Goal: Task Accomplishment & Management: Manage account settings

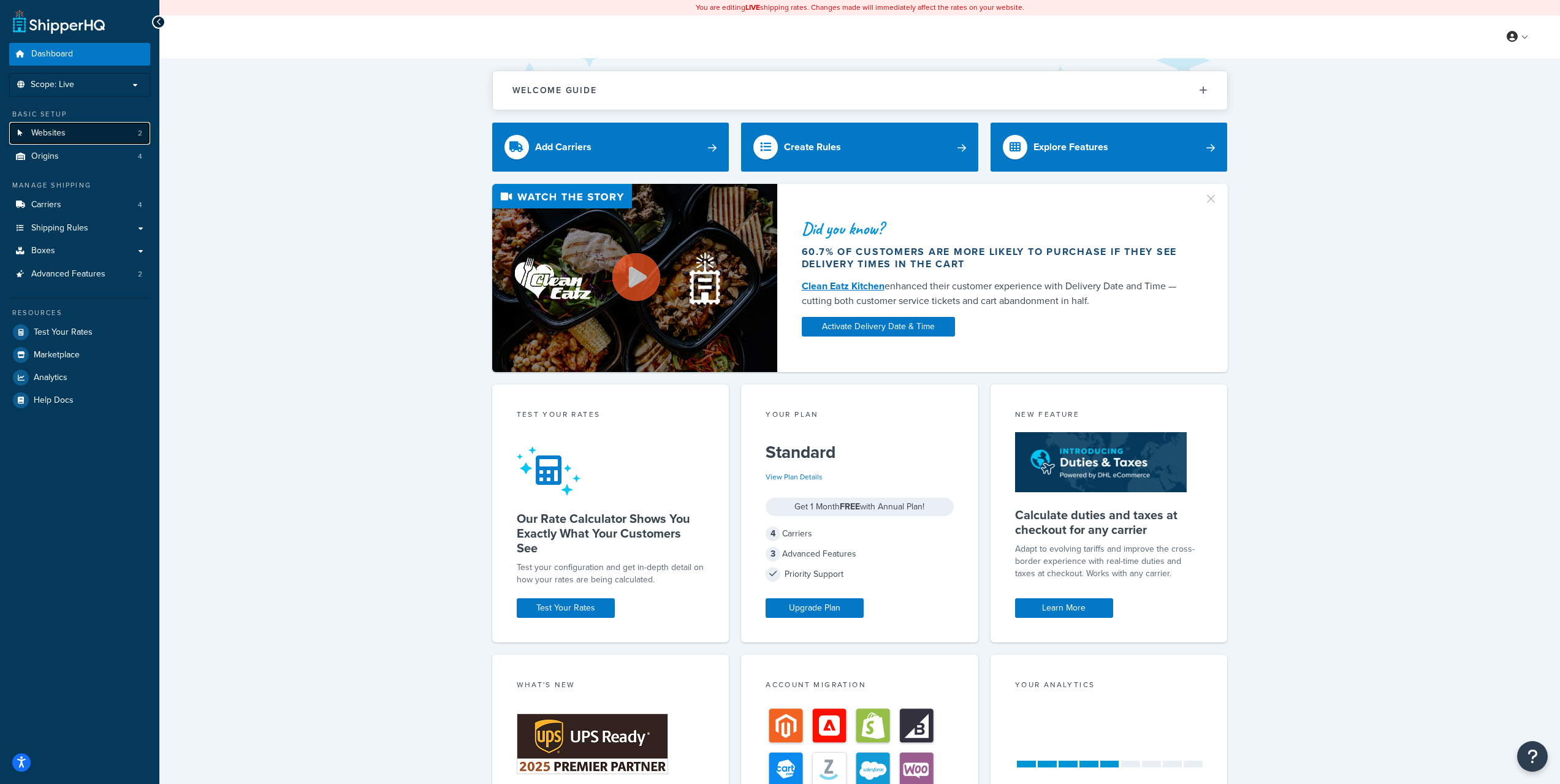
click at [78, 135] on link "Websites 2" at bounding box center [80, 133] width 141 height 22
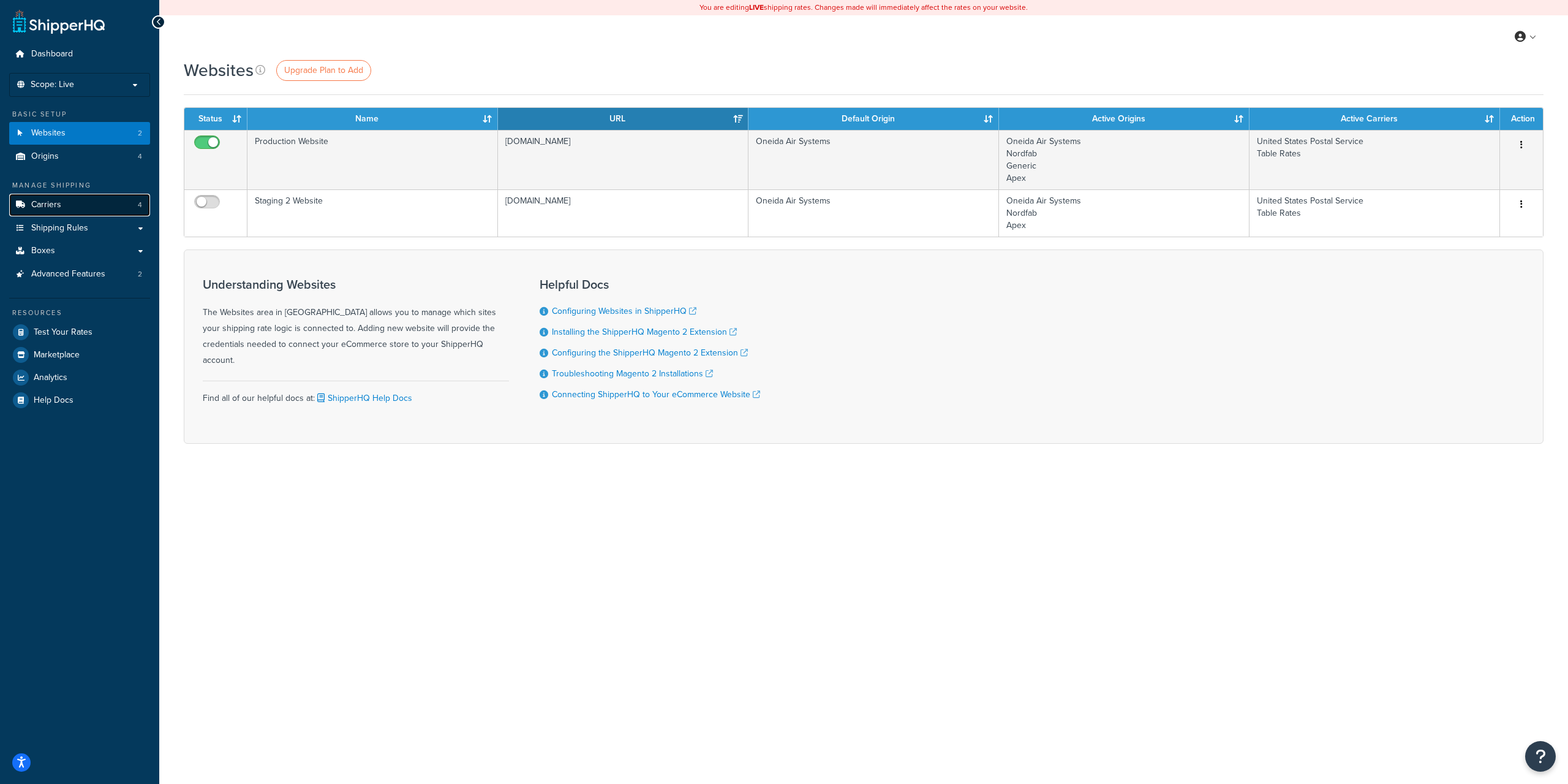
click at [49, 203] on span "Carriers" at bounding box center [46, 205] width 30 height 10
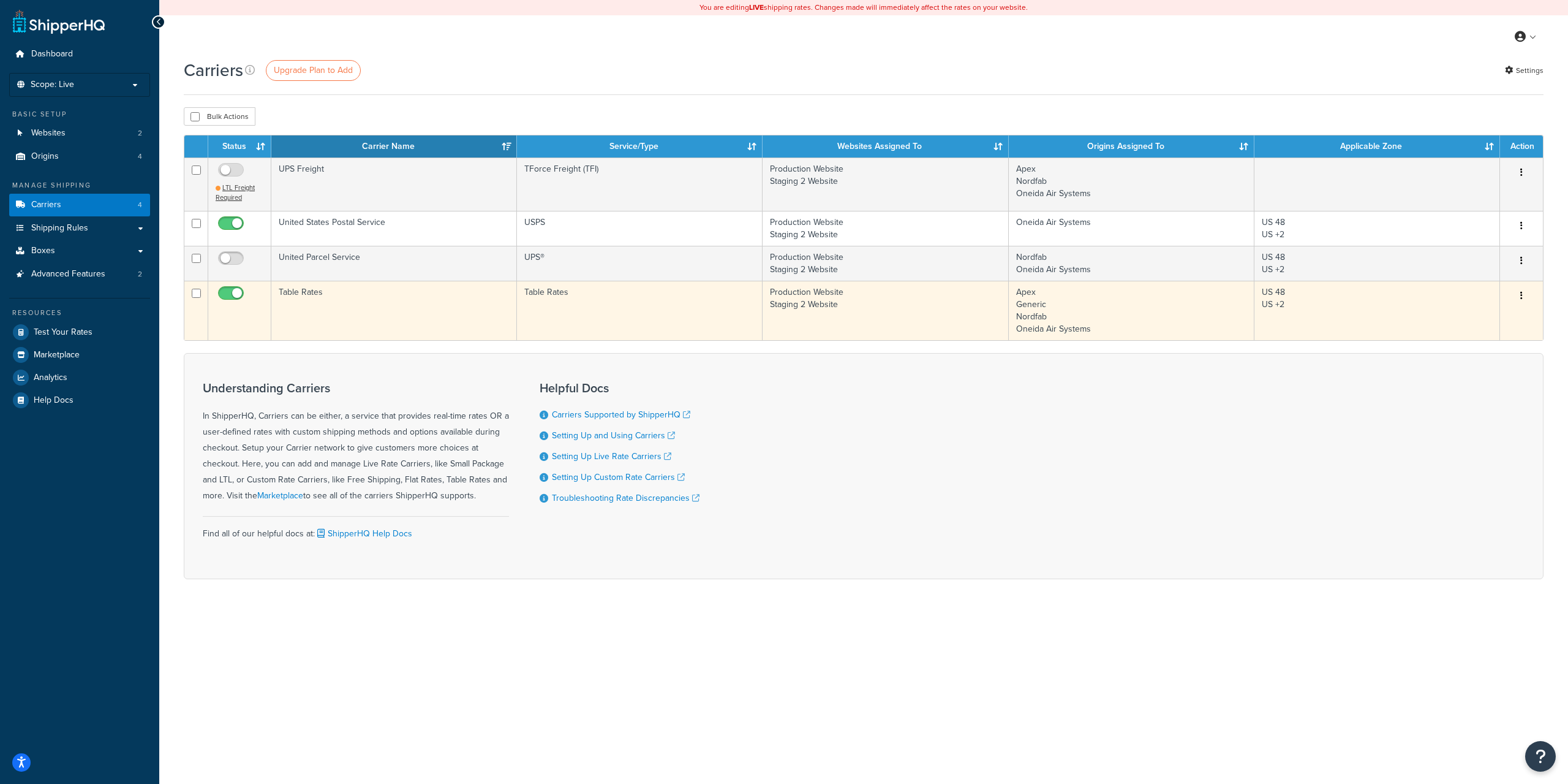
click at [313, 297] on td "Table Rates" at bounding box center [394, 310] width 246 height 60
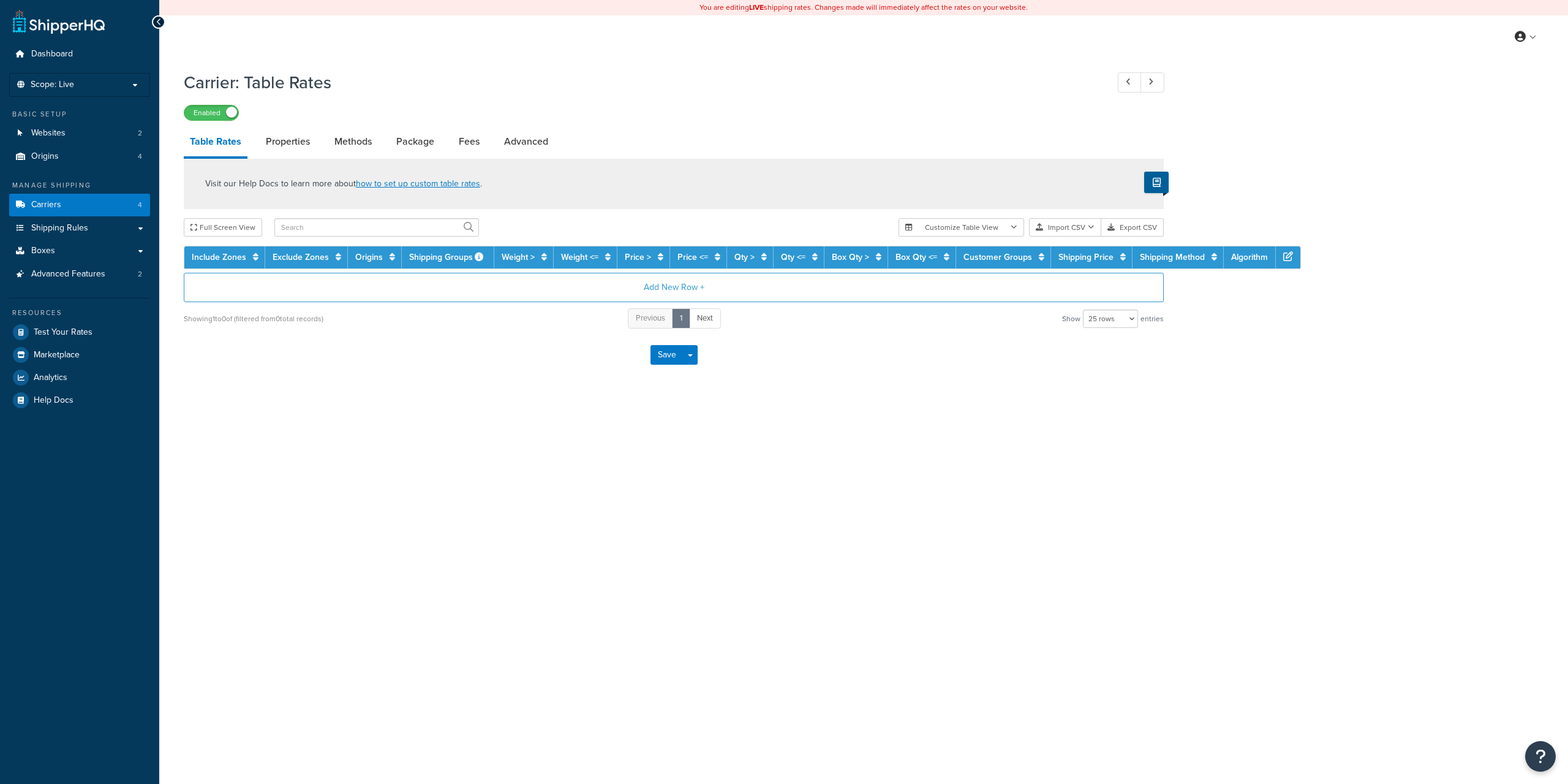
select select "25"
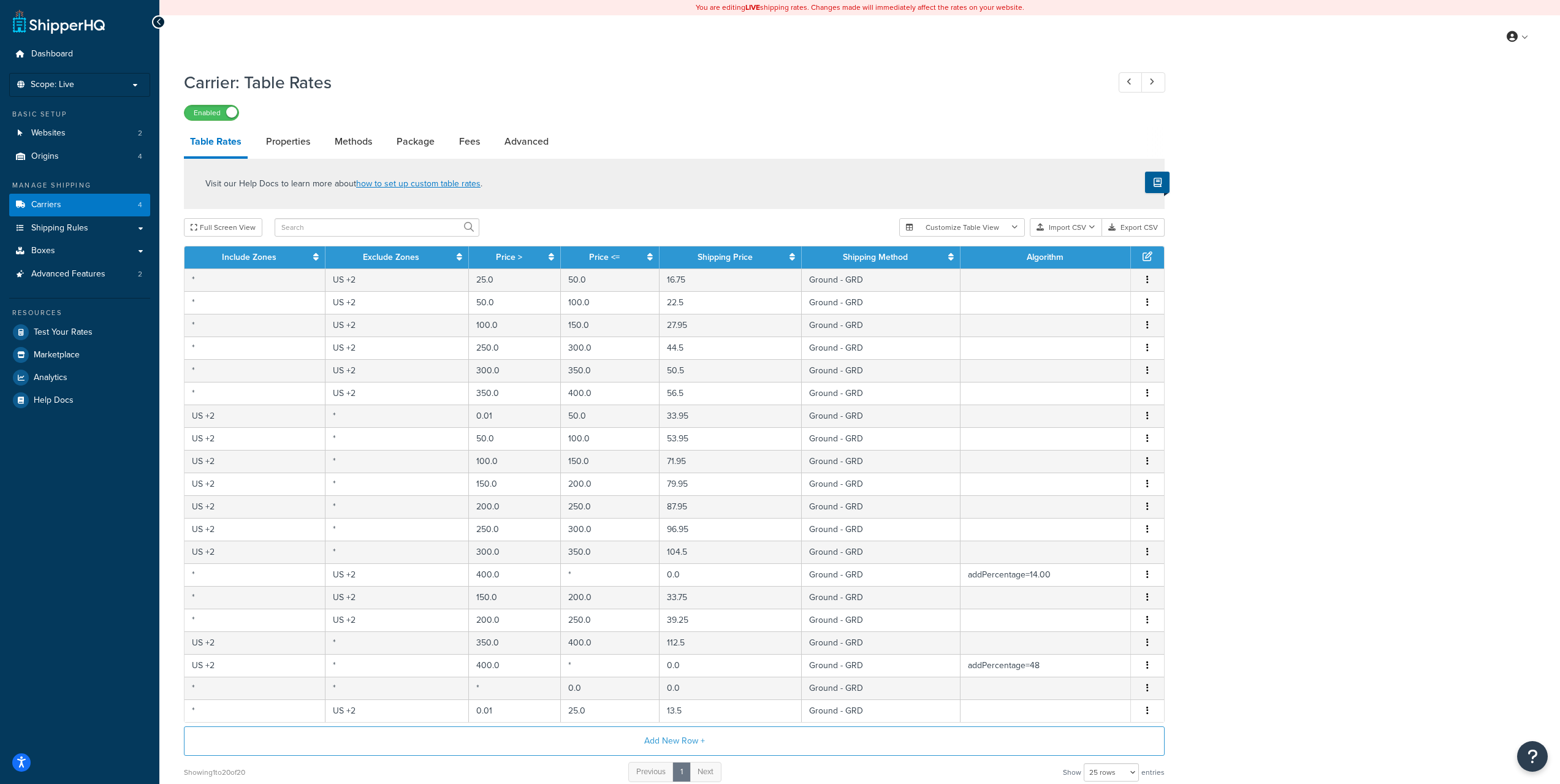
click at [512, 99] on div "Carrier: Table Rates Enabled" at bounding box center [674, 92] width 981 height 57
click at [295, 151] on link "Properties" at bounding box center [287, 141] width 57 height 29
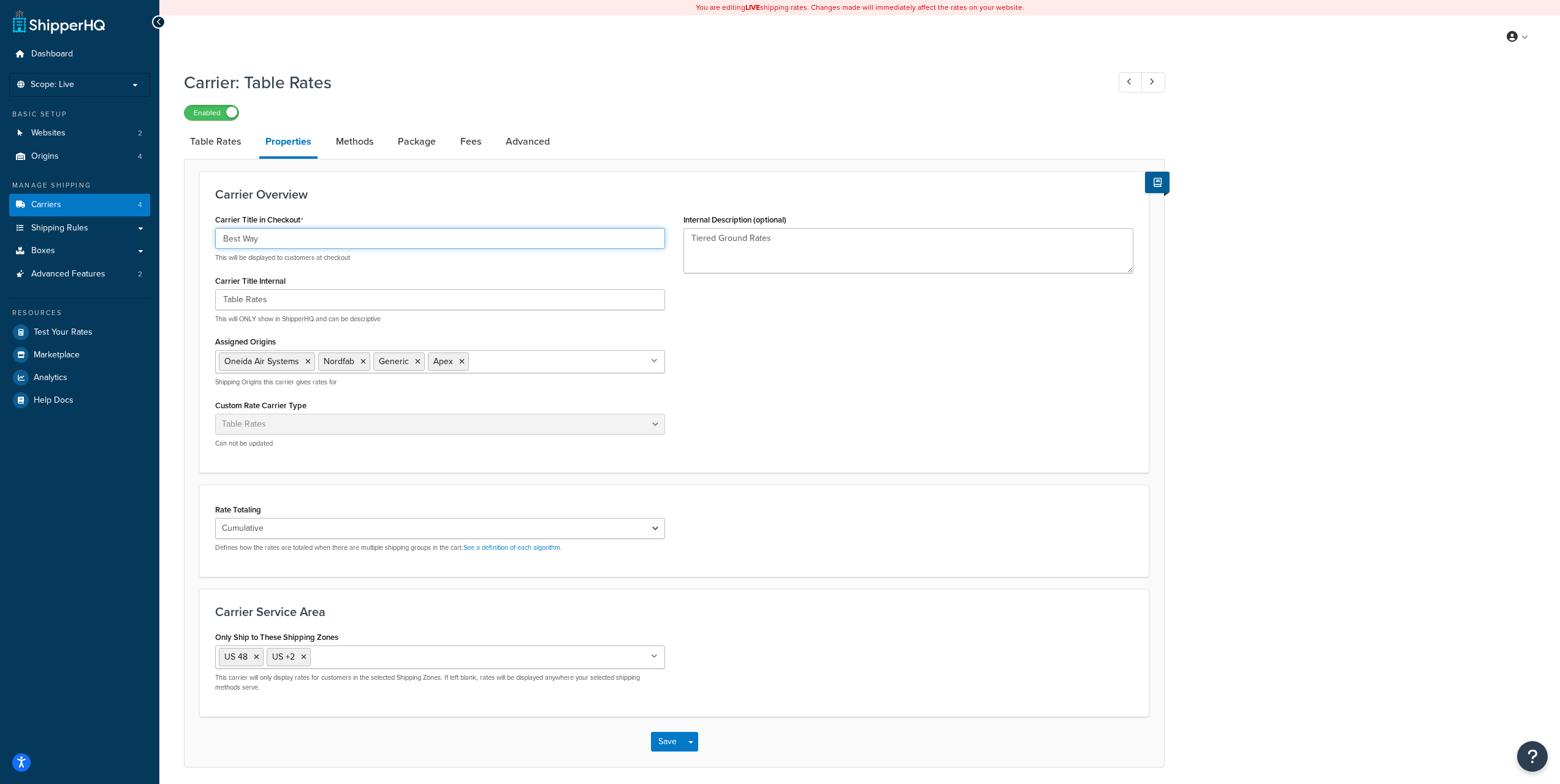
click at [303, 241] on input "Best Way" at bounding box center [440, 238] width 450 height 21
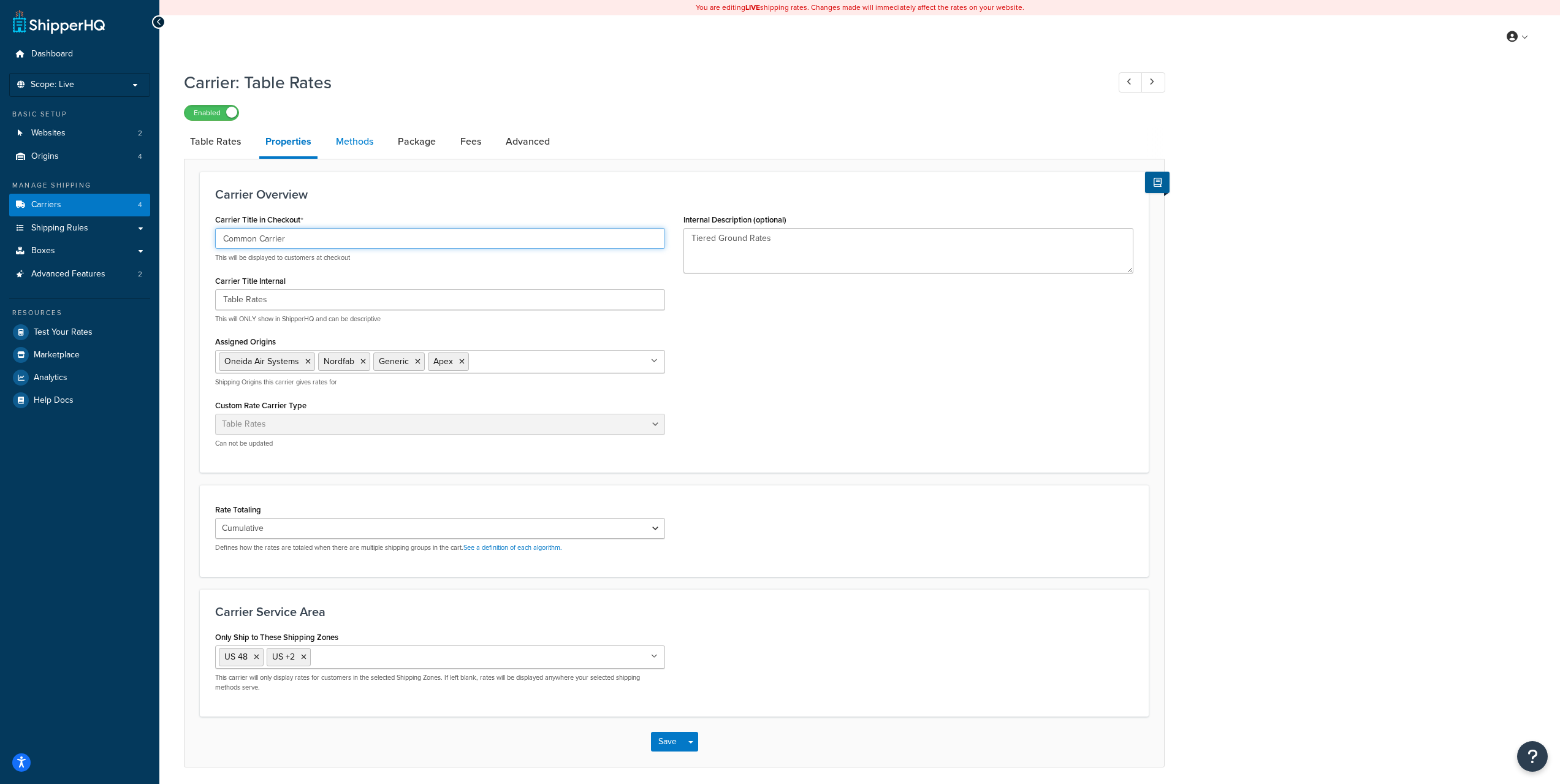
type input "Common Carrier"
click at [361, 148] on link "Methods" at bounding box center [354, 141] width 49 height 29
select select "25"
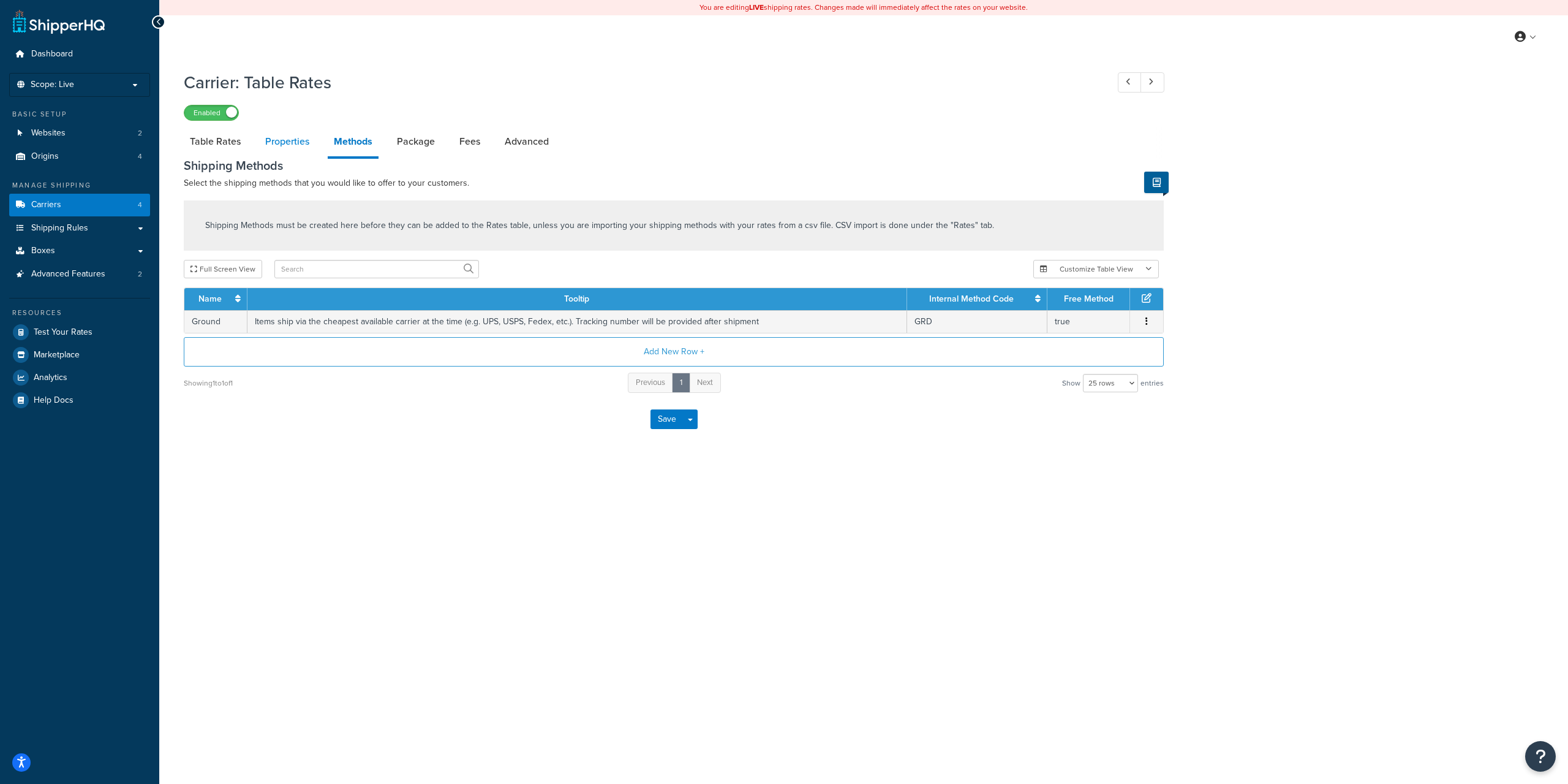
click at [286, 142] on link "Properties" at bounding box center [287, 141] width 56 height 29
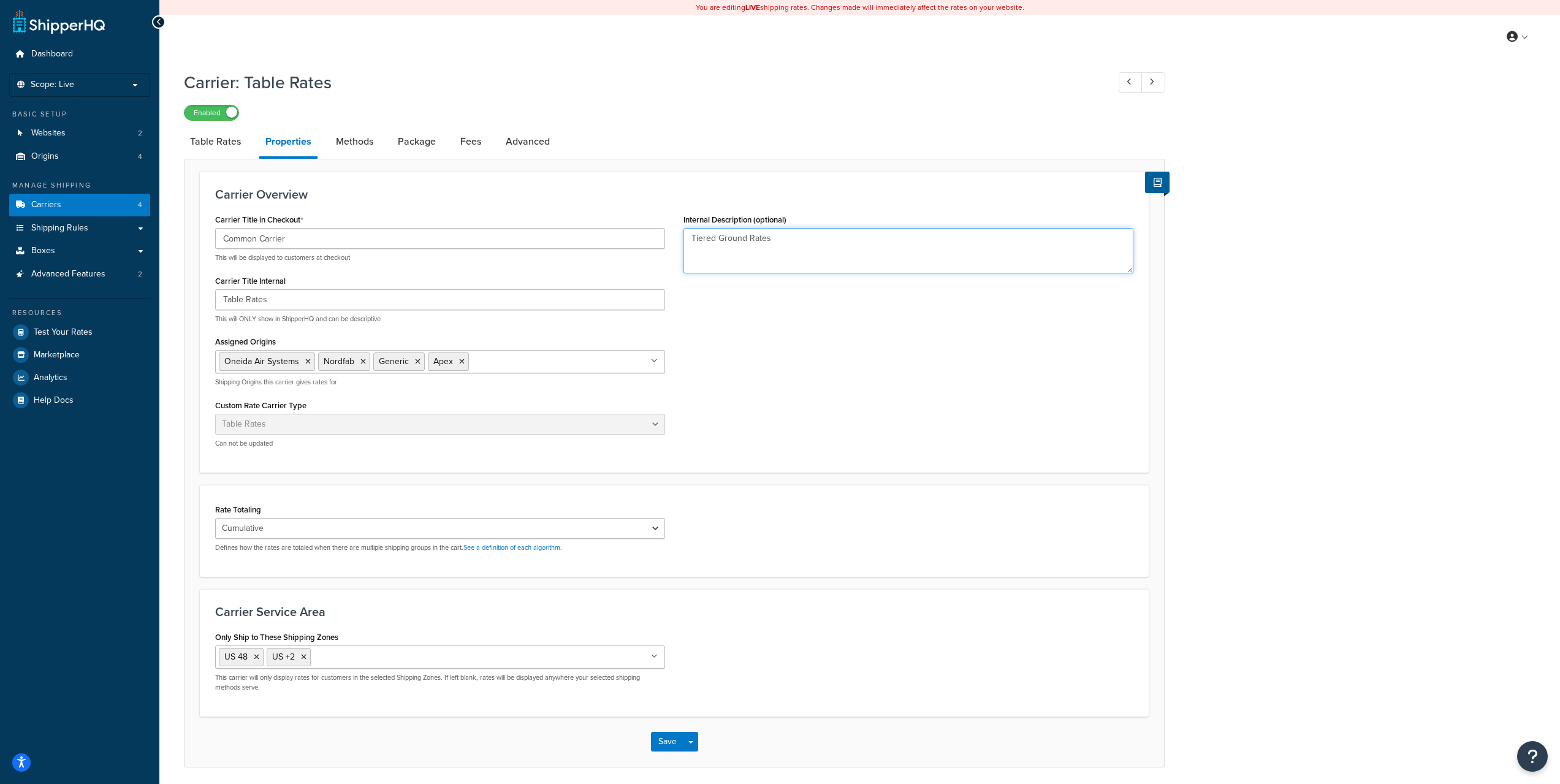
click at [822, 248] on textarea "Tiered Ground Rates" at bounding box center [908, 250] width 450 height 45
click at [794, 241] on textarea "Tiered Ground Rates on best carrier" at bounding box center [908, 250] width 450 height 45
type textarea "Tiered Ground Rates on cheapest carrier"
click at [665, 744] on button "Save" at bounding box center [668, 741] width 33 height 20
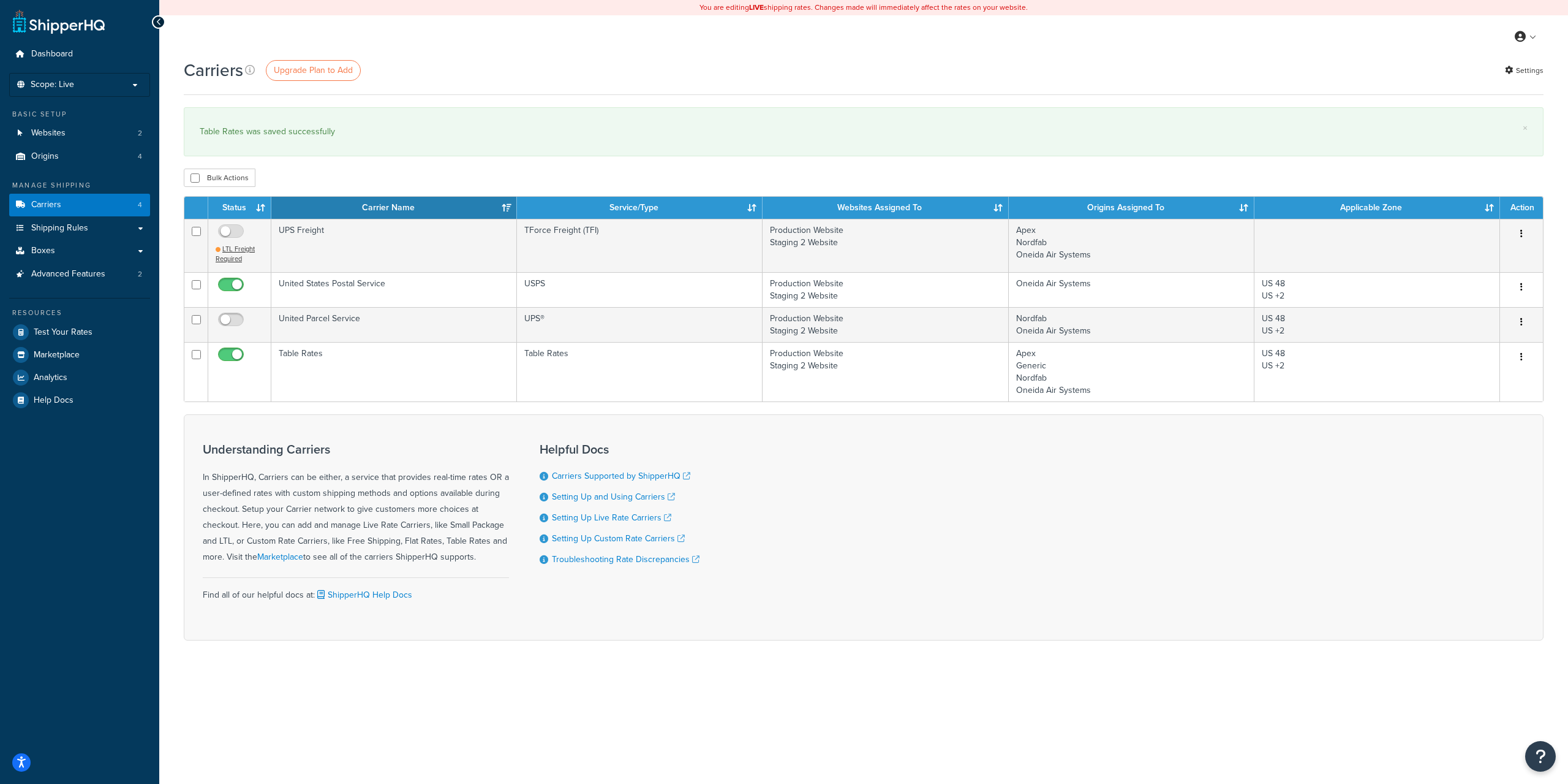
click at [539, 696] on div "You are editing LIVE shipping rates. Changes made will immediately affect the r…" at bounding box center [863, 392] width 1409 height 784
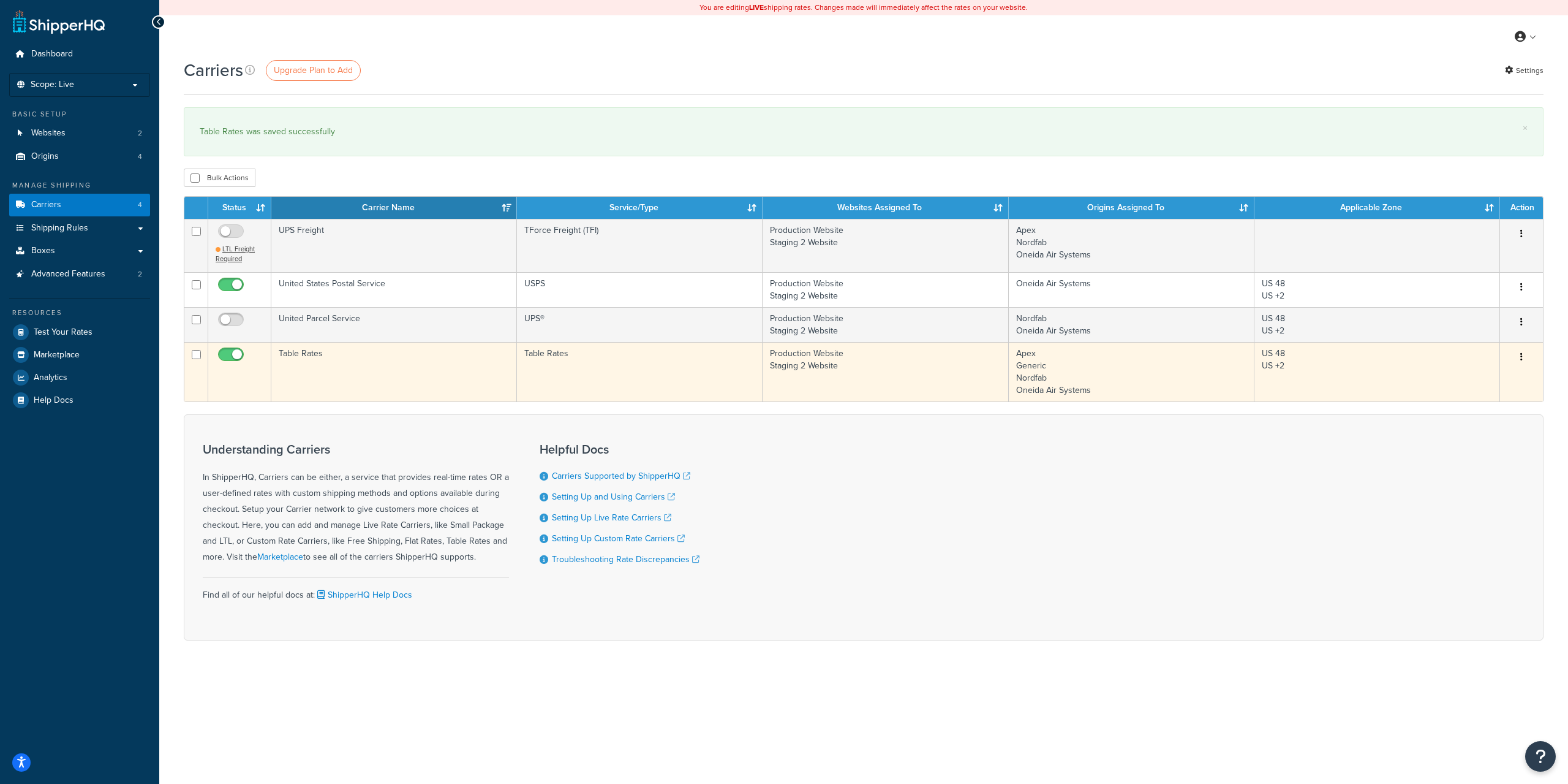
click at [284, 348] on td "Table Rates" at bounding box center [394, 372] width 246 height 60
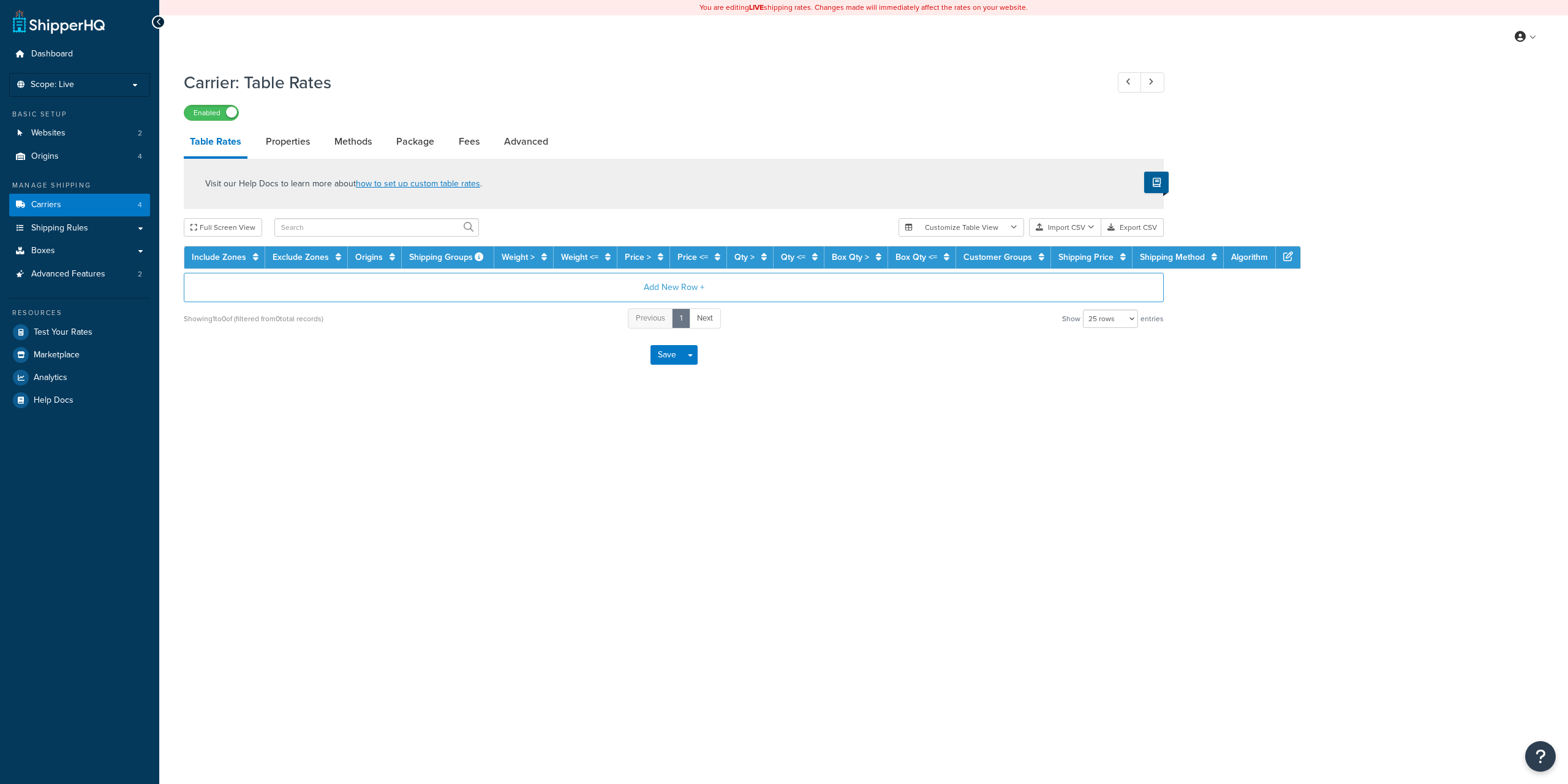
select select "25"
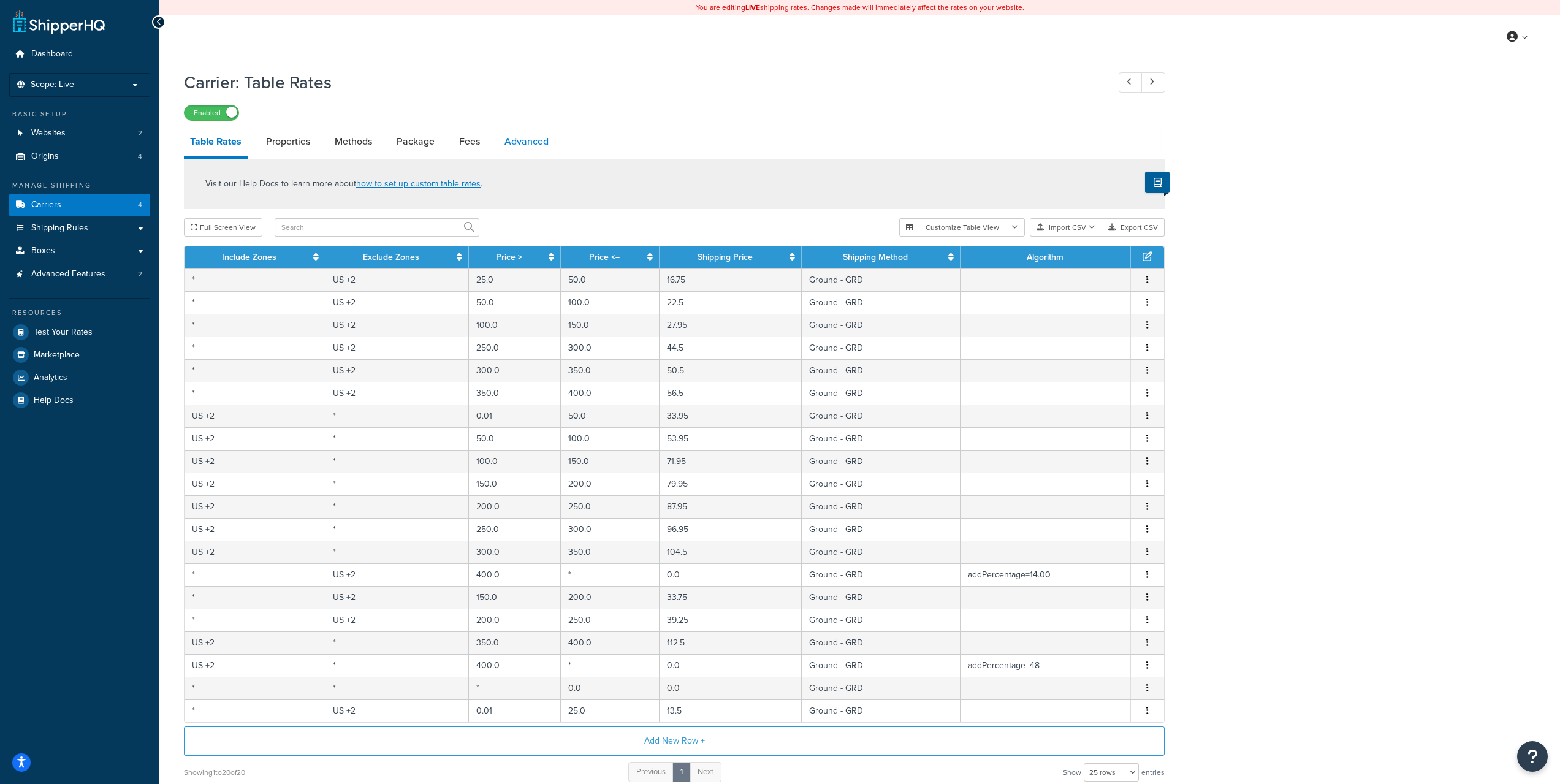
click at [516, 132] on link "Advanced" at bounding box center [526, 141] width 57 height 29
select select "false"
select select "residential"
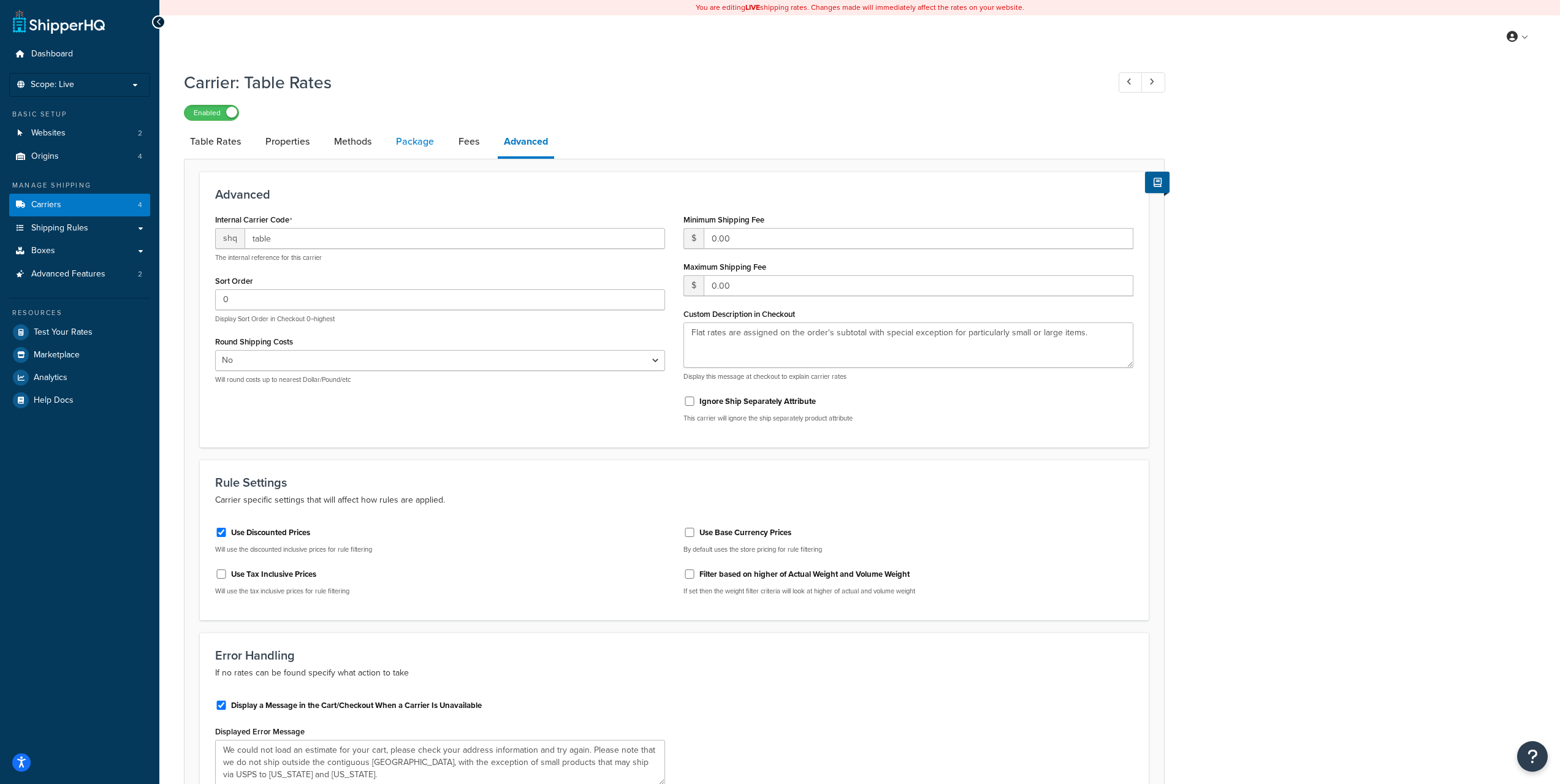
click at [301, 143] on link "Properties" at bounding box center [287, 141] width 57 height 29
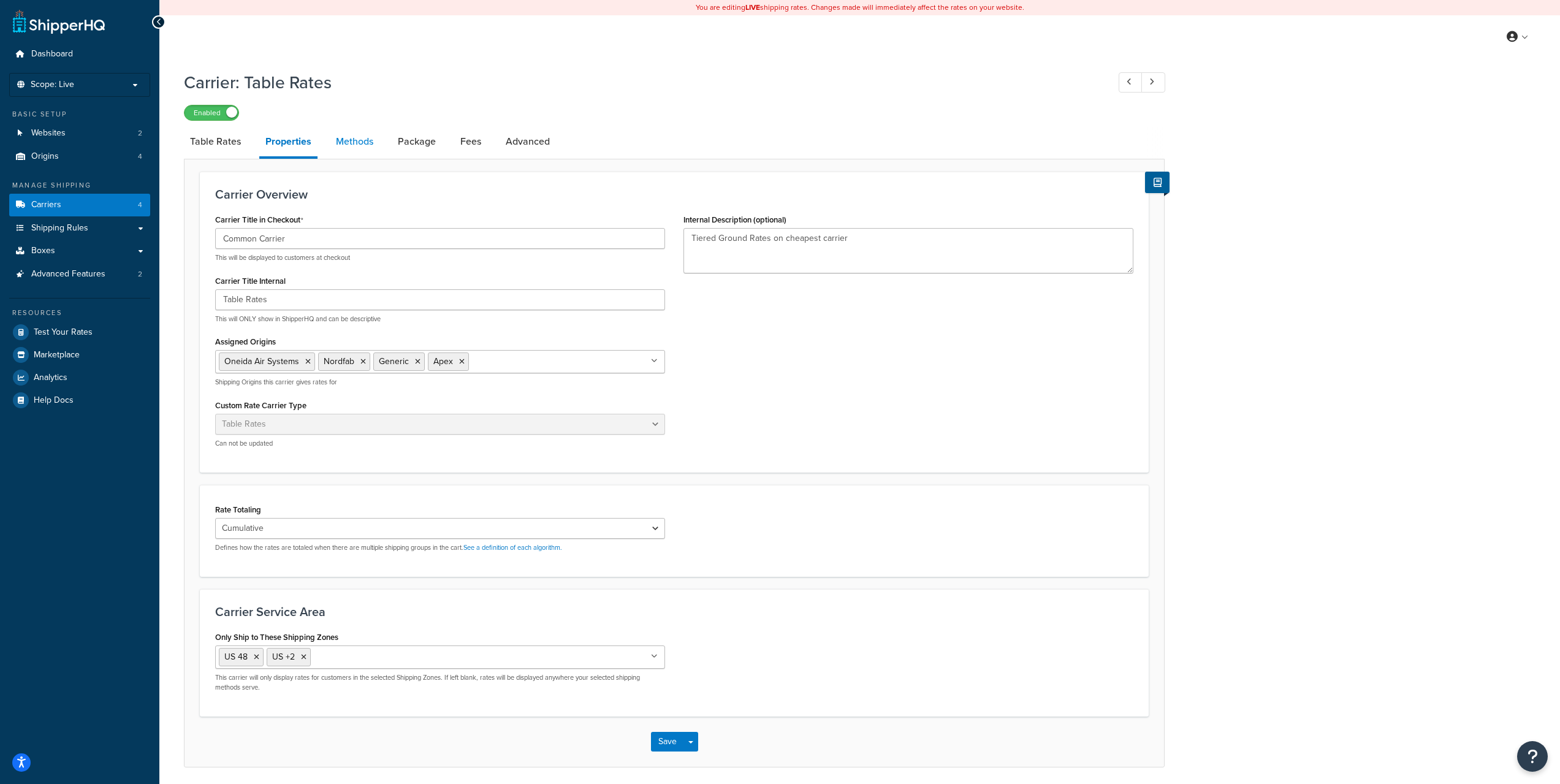
click at [347, 146] on link "Methods" at bounding box center [354, 141] width 49 height 29
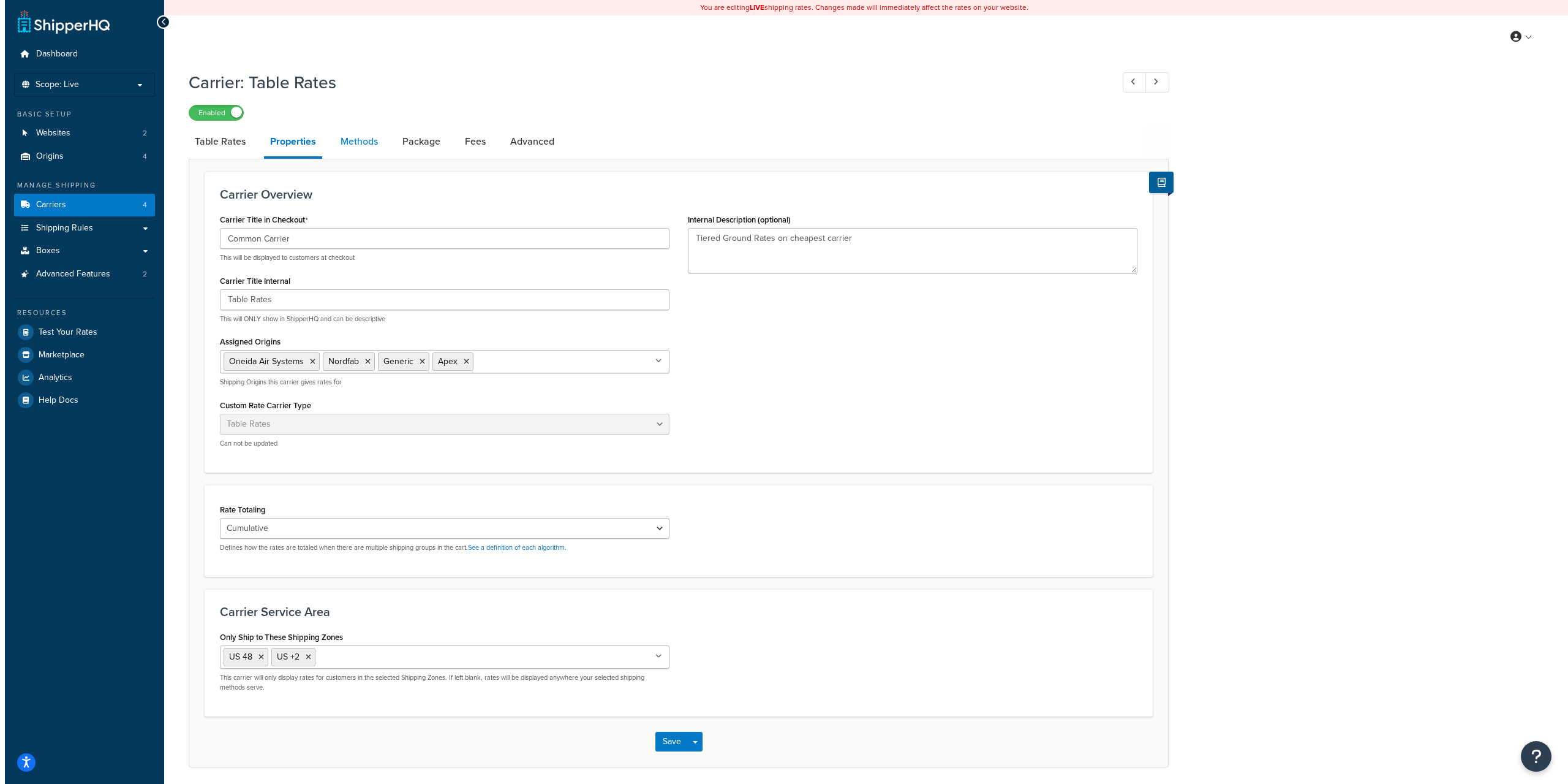
select select "25"
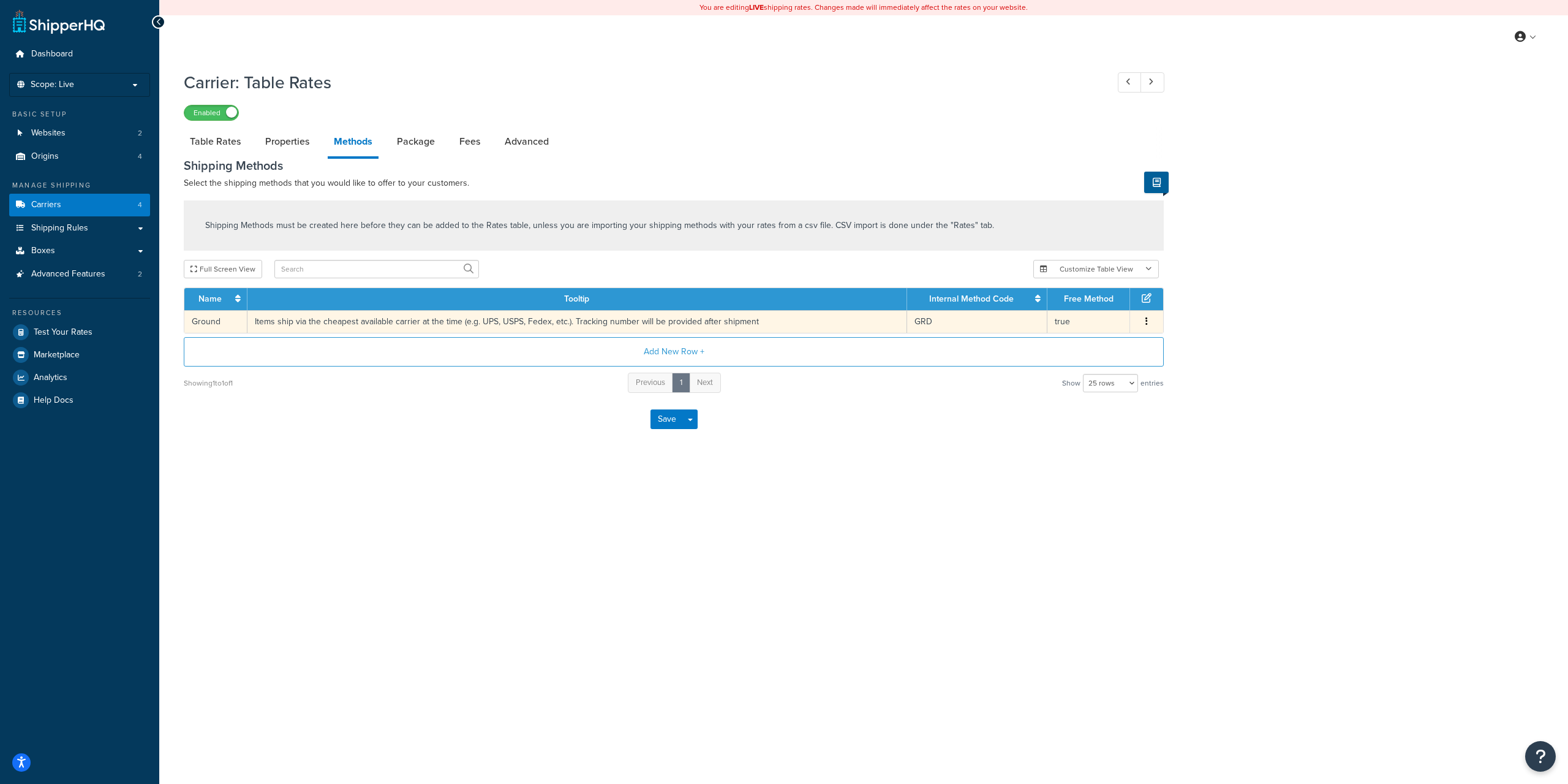
click at [569, 318] on td "Items ship via the cheapest available carrier at the time (e.g. UPS, USPS, Fede…" at bounding box center [577, 322] width 659 height 22
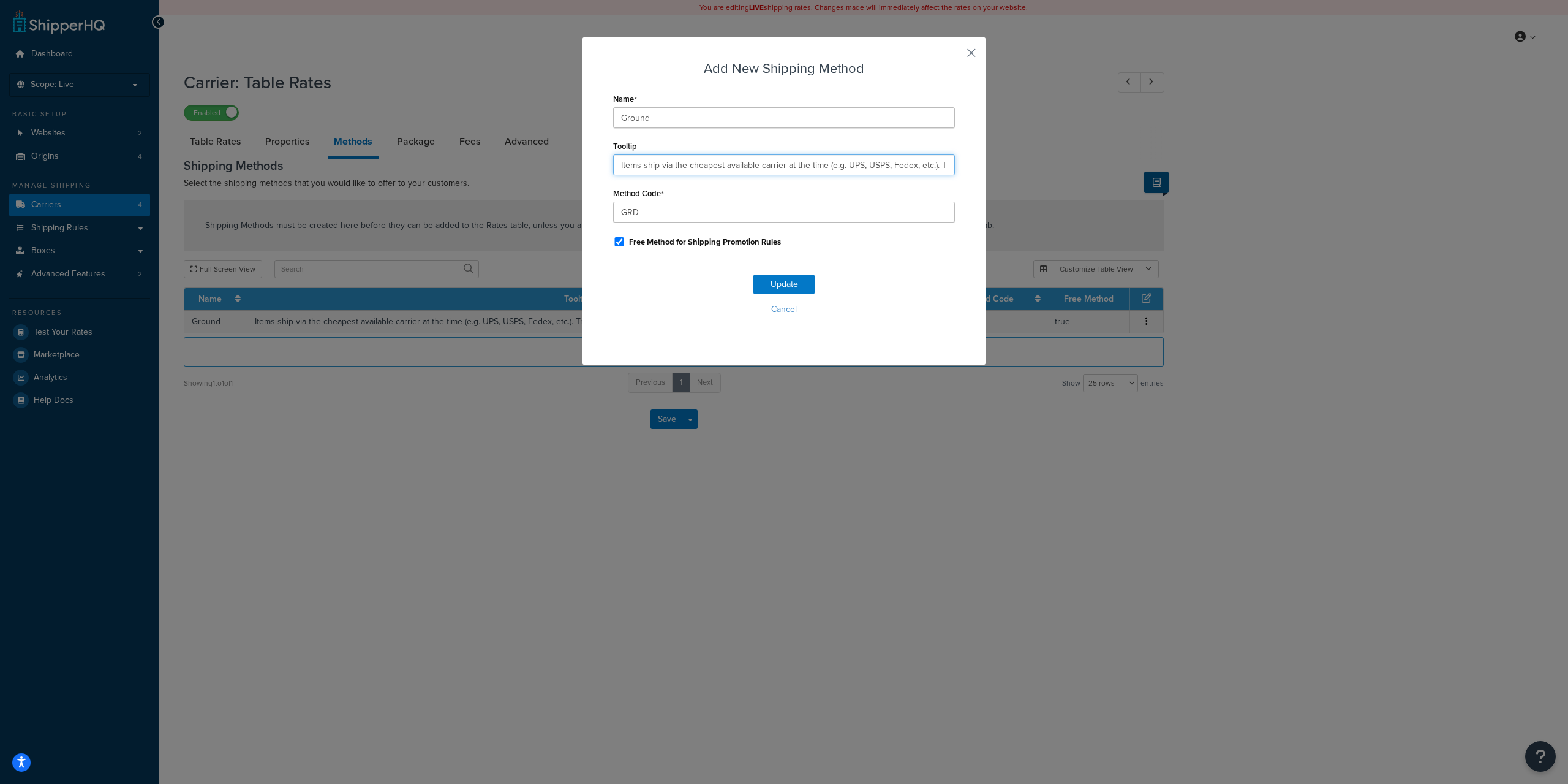
drag, startPoint x: 937, startPoint y: 161, endPoint x: 588, endPoint y: 132, distance: 350.2
click at [588, 132] on div "Add New Shipping Method Name Ground Tooltip Items ship via the cheapest availab…" at bounding box center [784, 201] width 404 height 329
click at [955, 56] on button "button" at bounding box center [953, 57] width 3 height 3
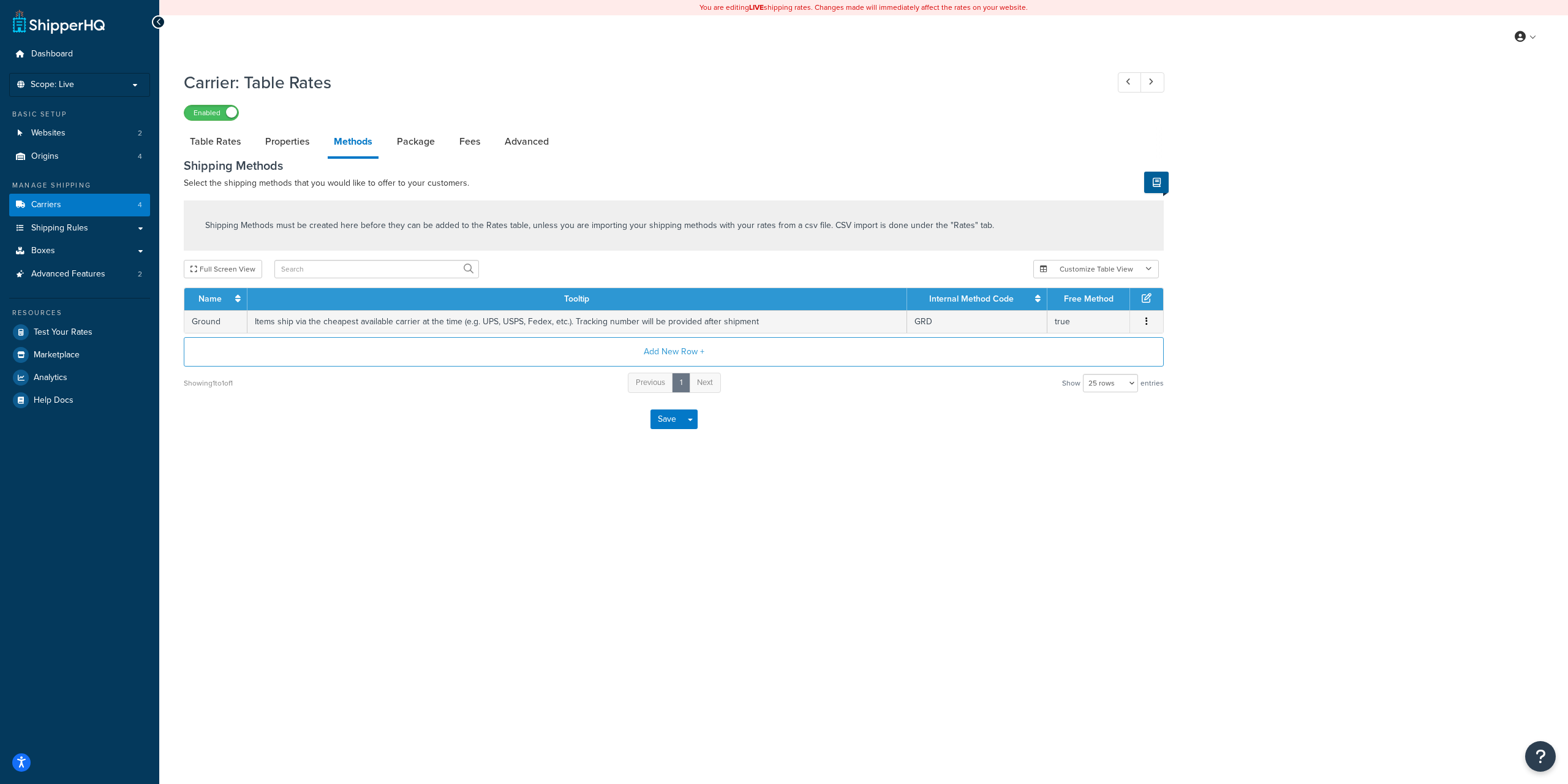
click at [963, 74] on h1 "Carrier: Table Rates" at bounding box center [640, 83] width 912 height 24
click at [411, 141] on link "Package" at bounding box center [415, 141] width 50 height 29
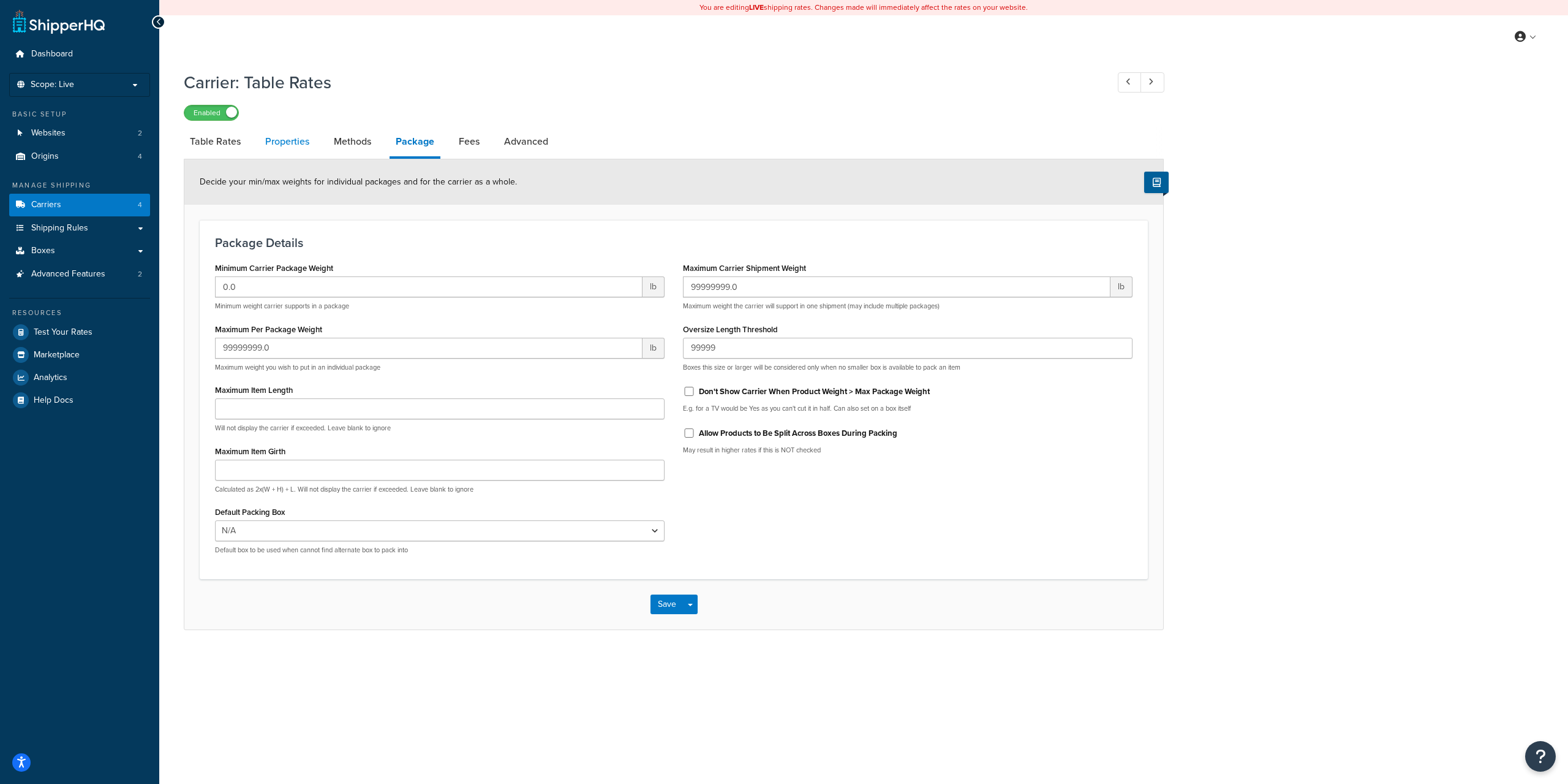
click at [297, 149] on link "Properties" at bounding box center [287, 141] width 56 height 29
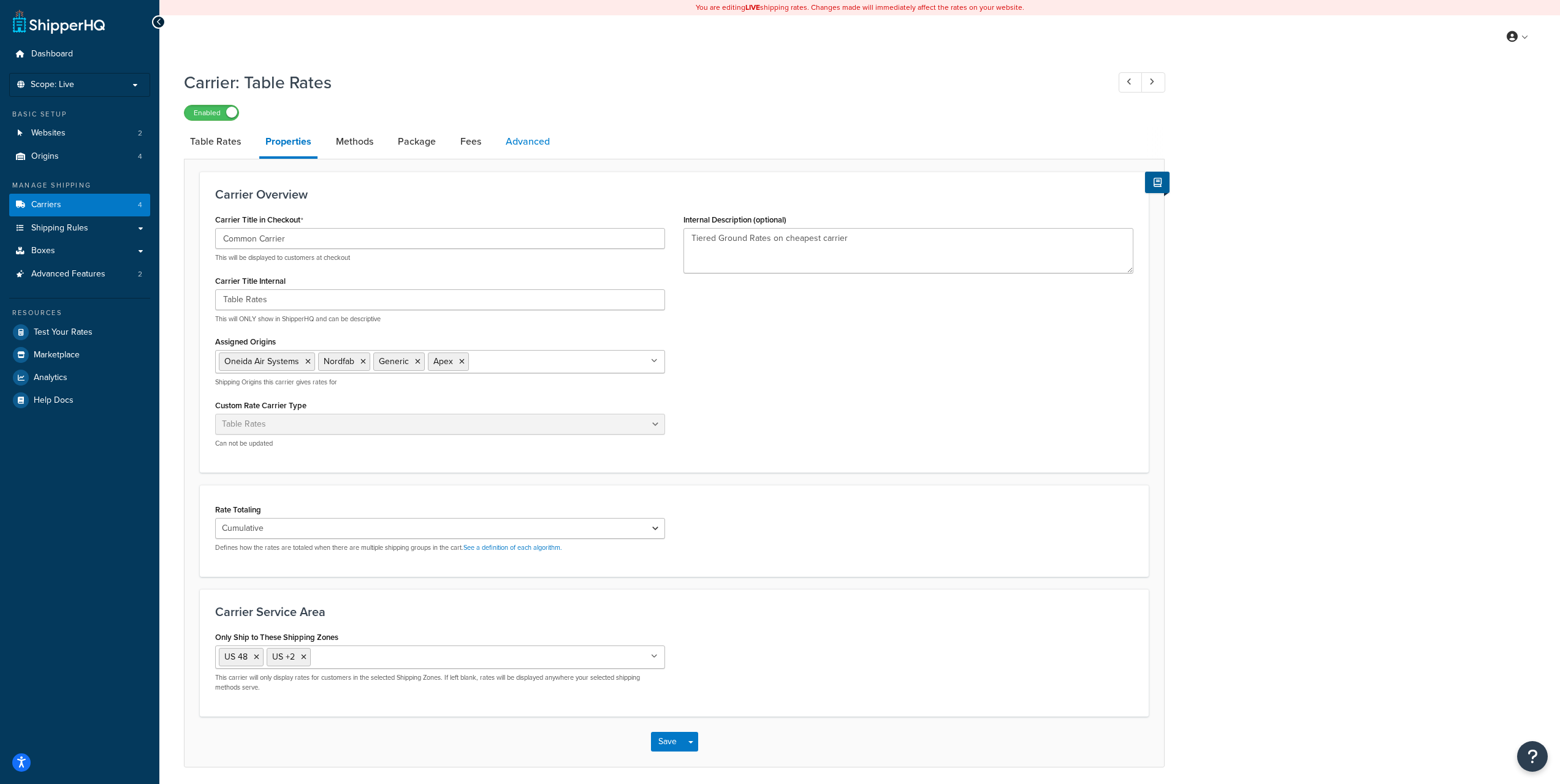
click at [538, 141] on link "Advanced" at bounding box center [527, 141] width 57 height 29
select select "false"
select select "residential"
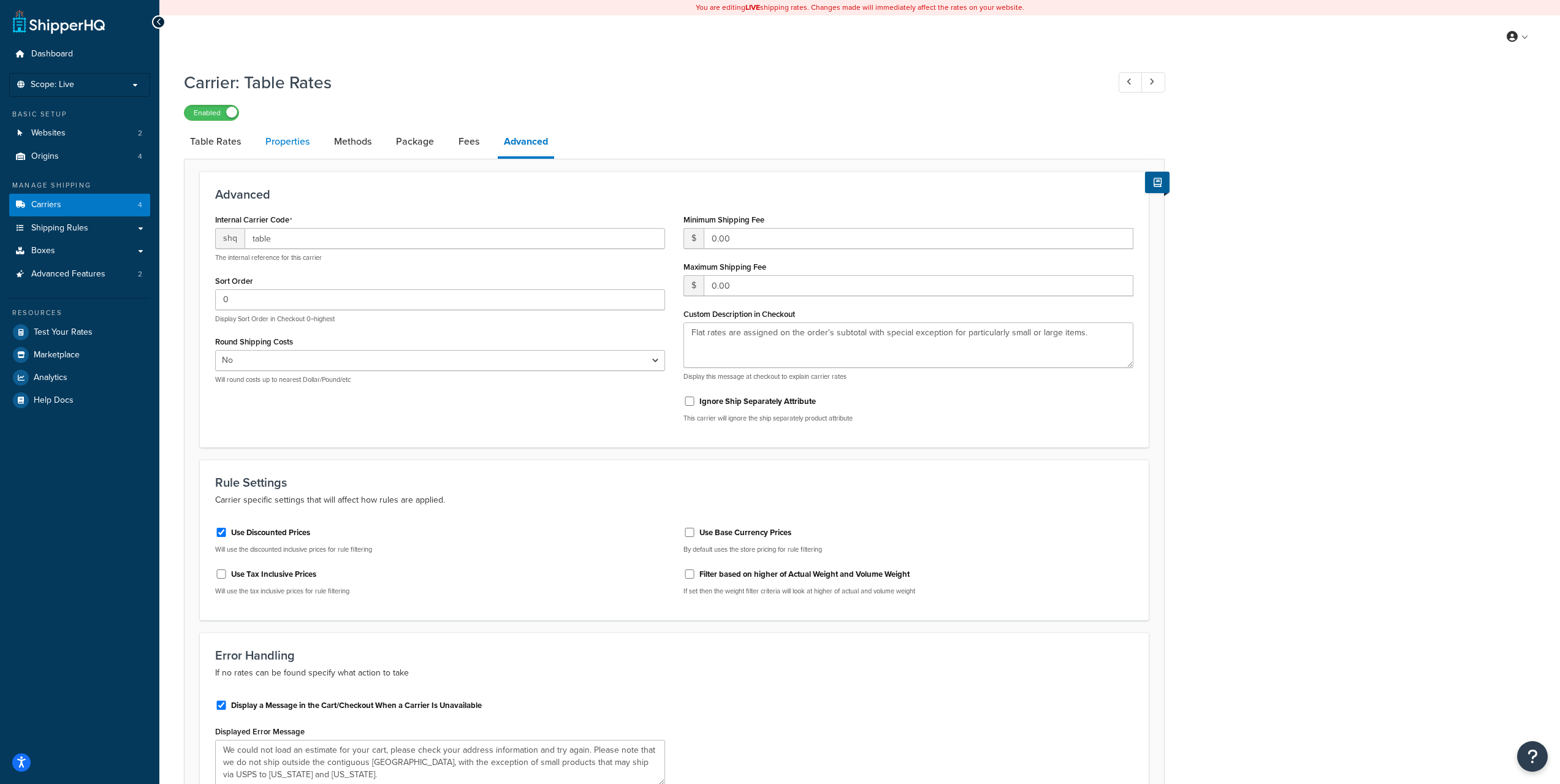
click at [279, 142] on link "Properties" at bounding box center [287, 141] width 57 height 29
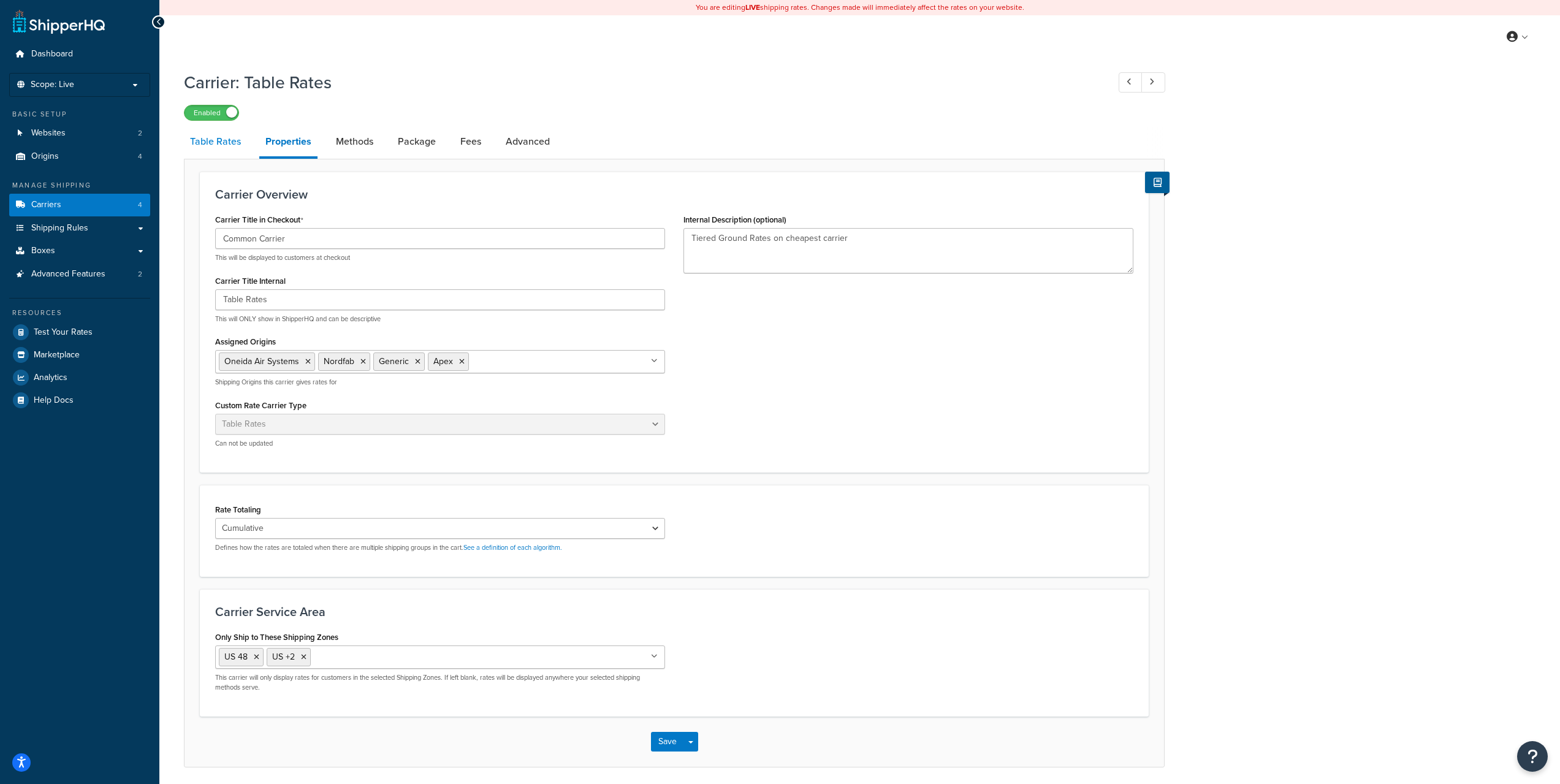
click at [219, 150] on link "Table Rates" at bounding box center [215, 141] width 63 height 29
select select "25"
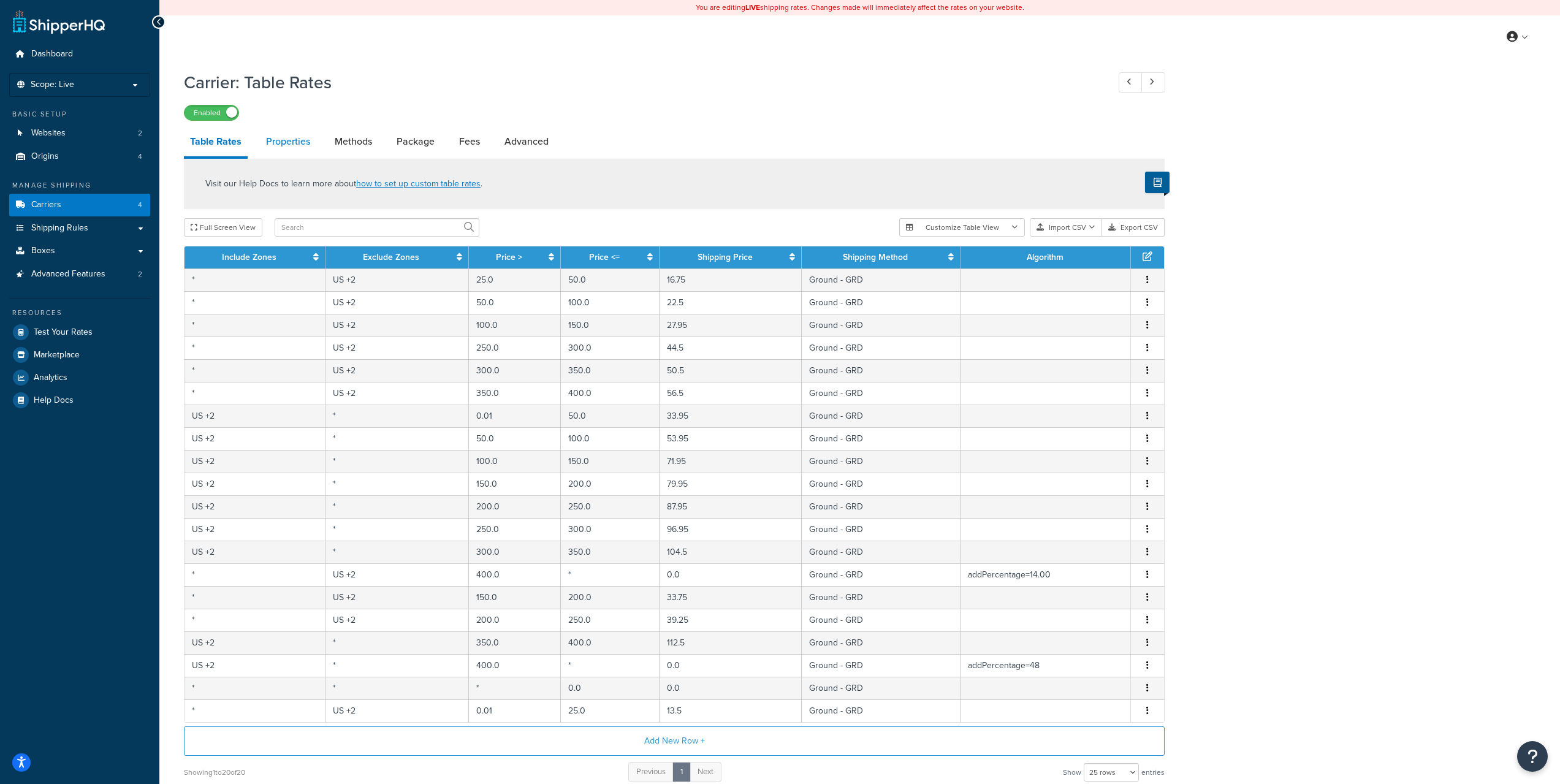
click at [305, 146] on link "Properties" at bounding box center [287, 141] width 57 height 29
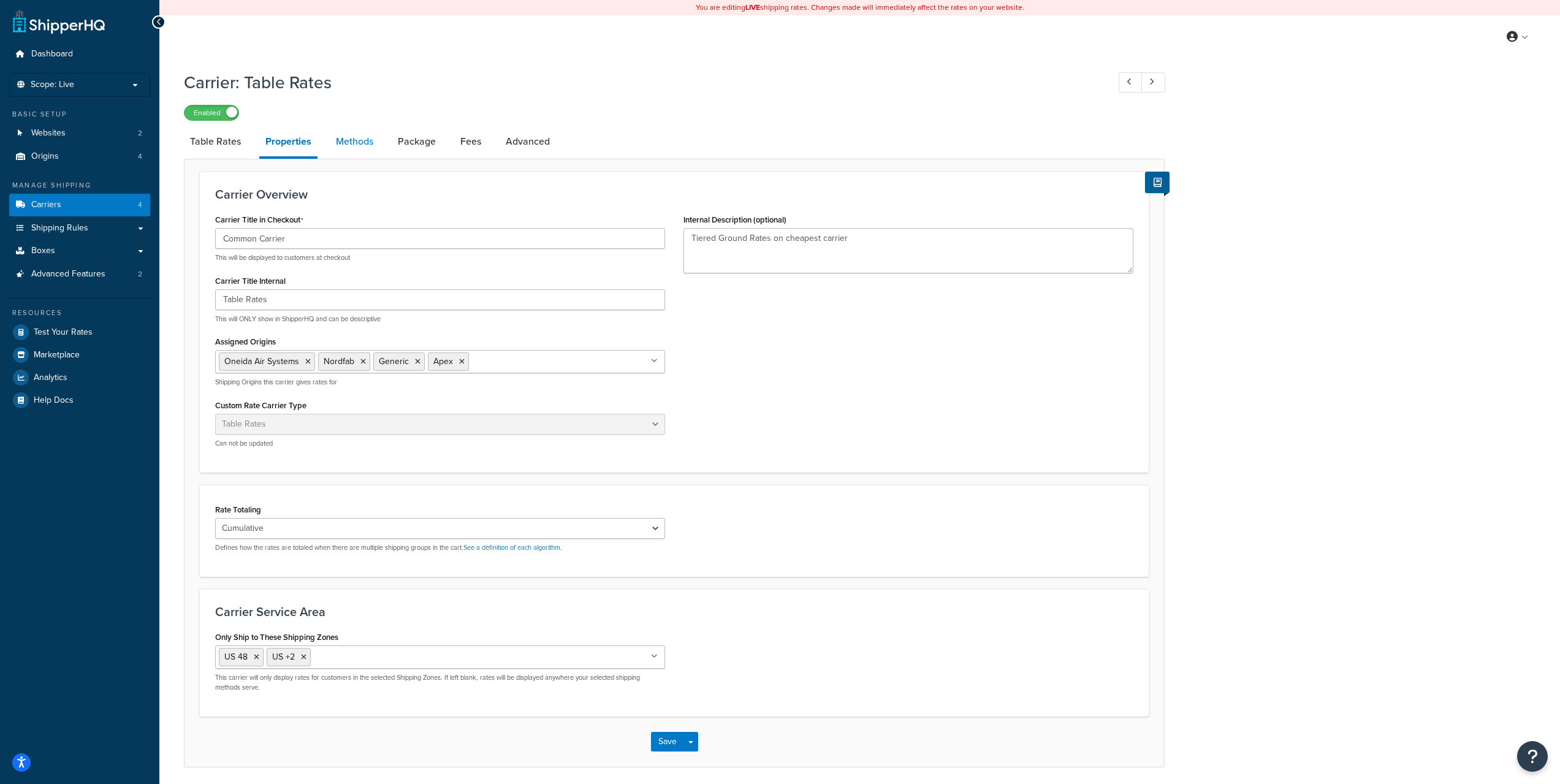
click at [365, 145] on link "Methods" at bounding box center [354, 141] width 49 height 29
select select "25"
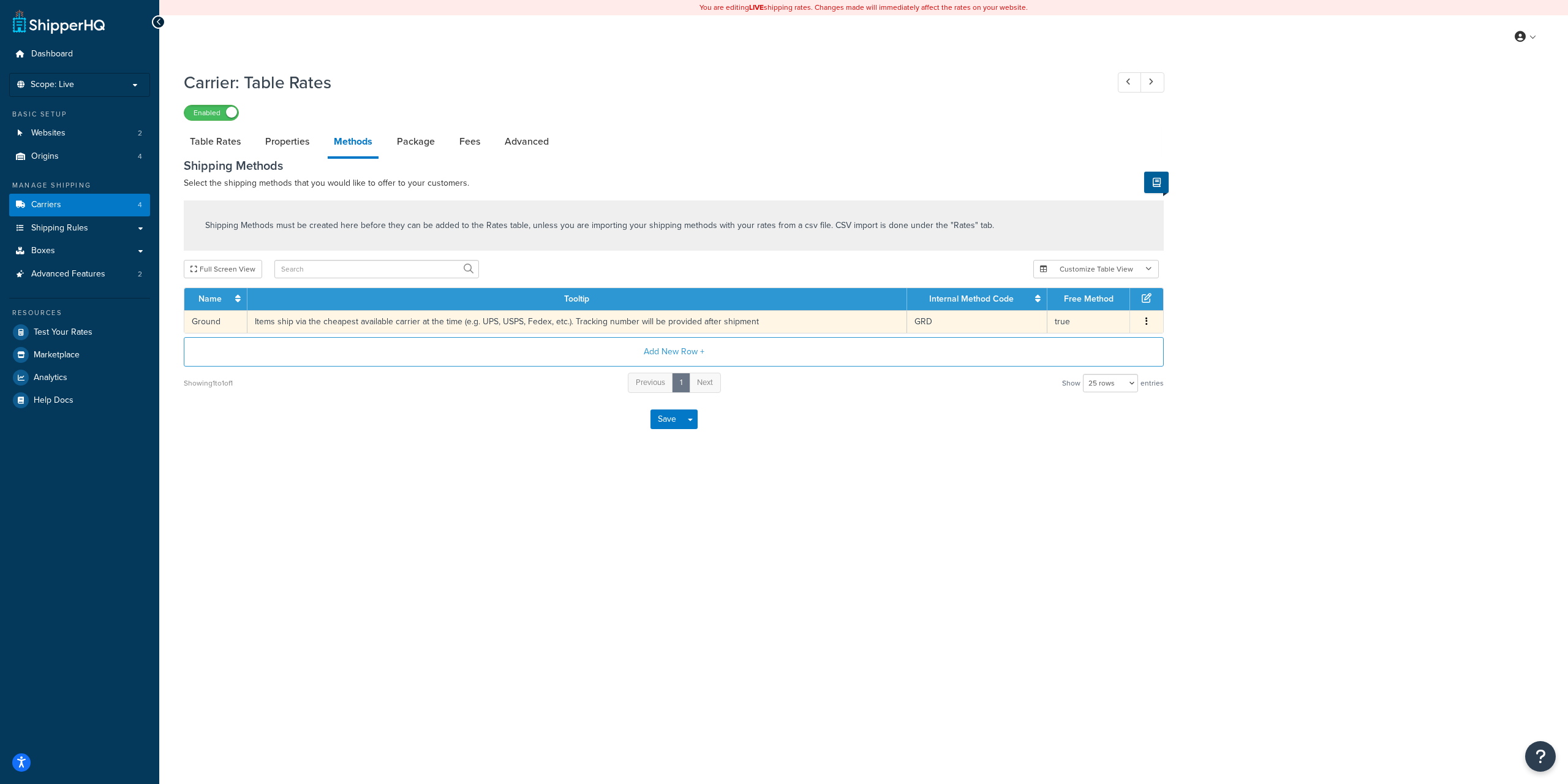
click at [675, 321] on td "Items ship via the cheapest available carrier at the time (e.g. UPS, USPS, Fede…" at bounding box center [577, 322] width 659 height 22
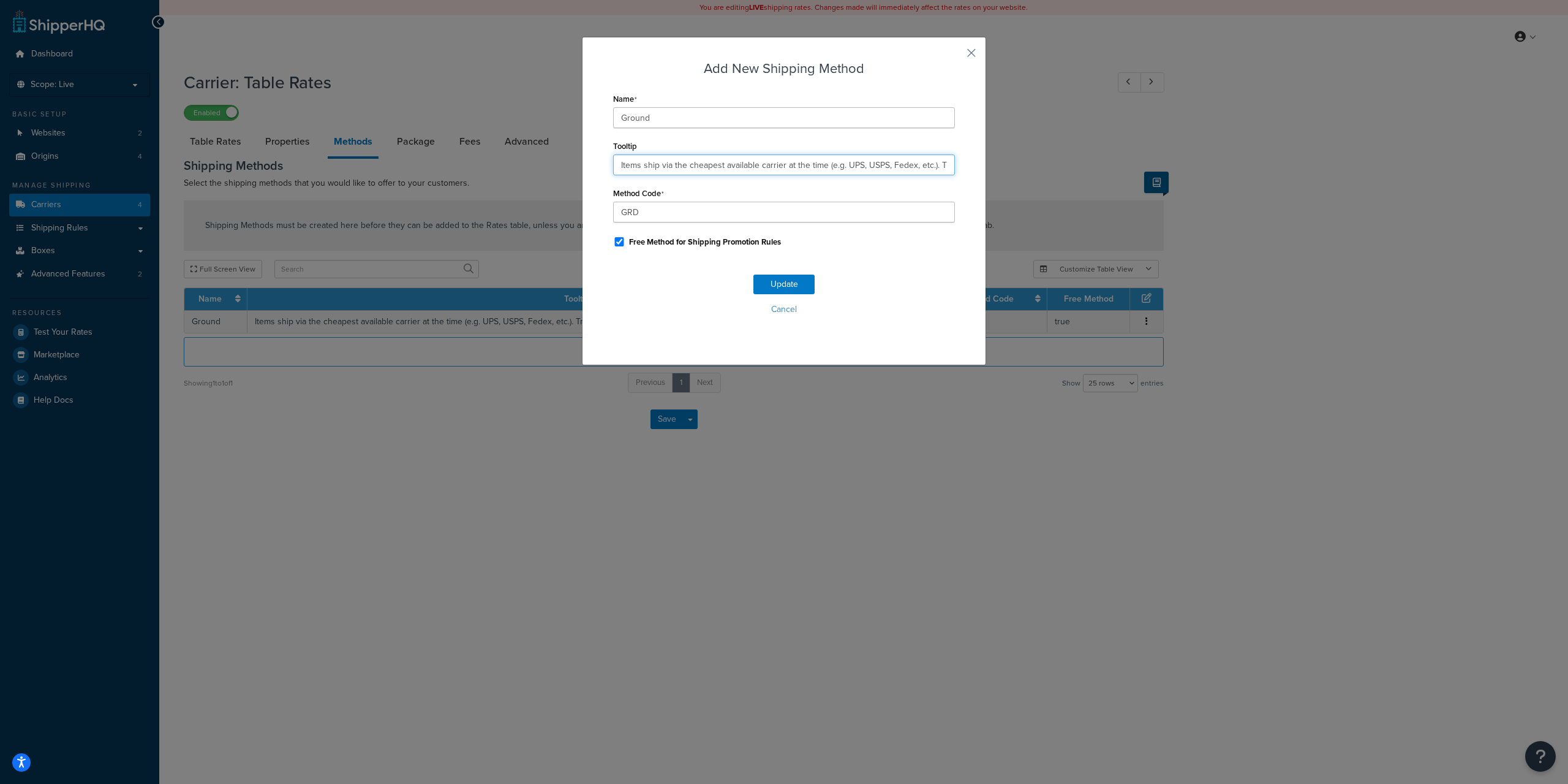
drag, startPoint x: 933, startPoint y: 166, endPoint x: 587, endPoint y: 144, distance: 346.7
click at [587, 144] on div "Add New Shipping Method Name Ground Tooltip Items ship via the cheapest availab…" at bounding box center [784, 201] width 404 height 329
type input "Delivery typically within 3-5 business days. Shipped via common carrier. Tracki…"
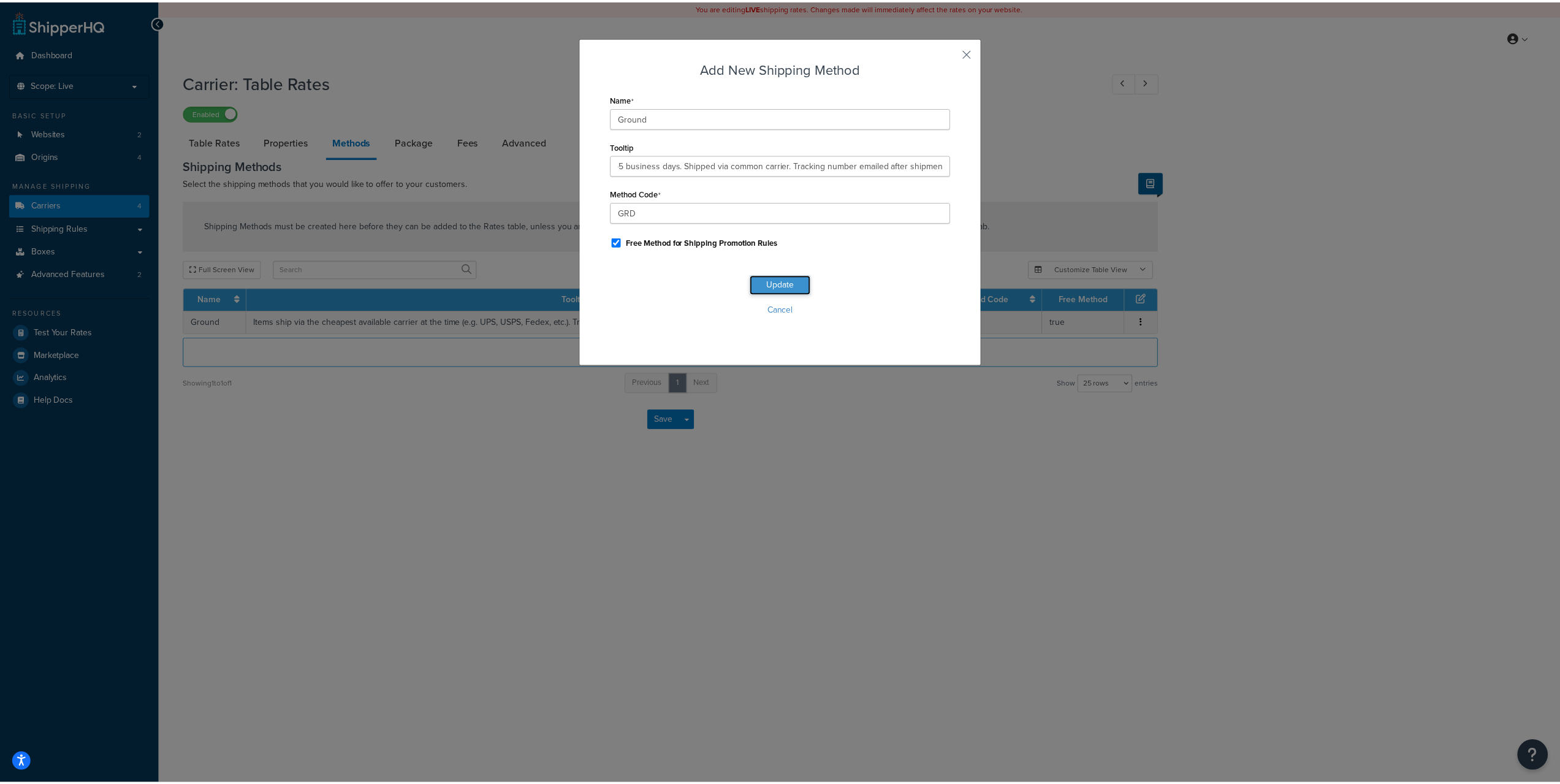
scroll to position [0, 0]
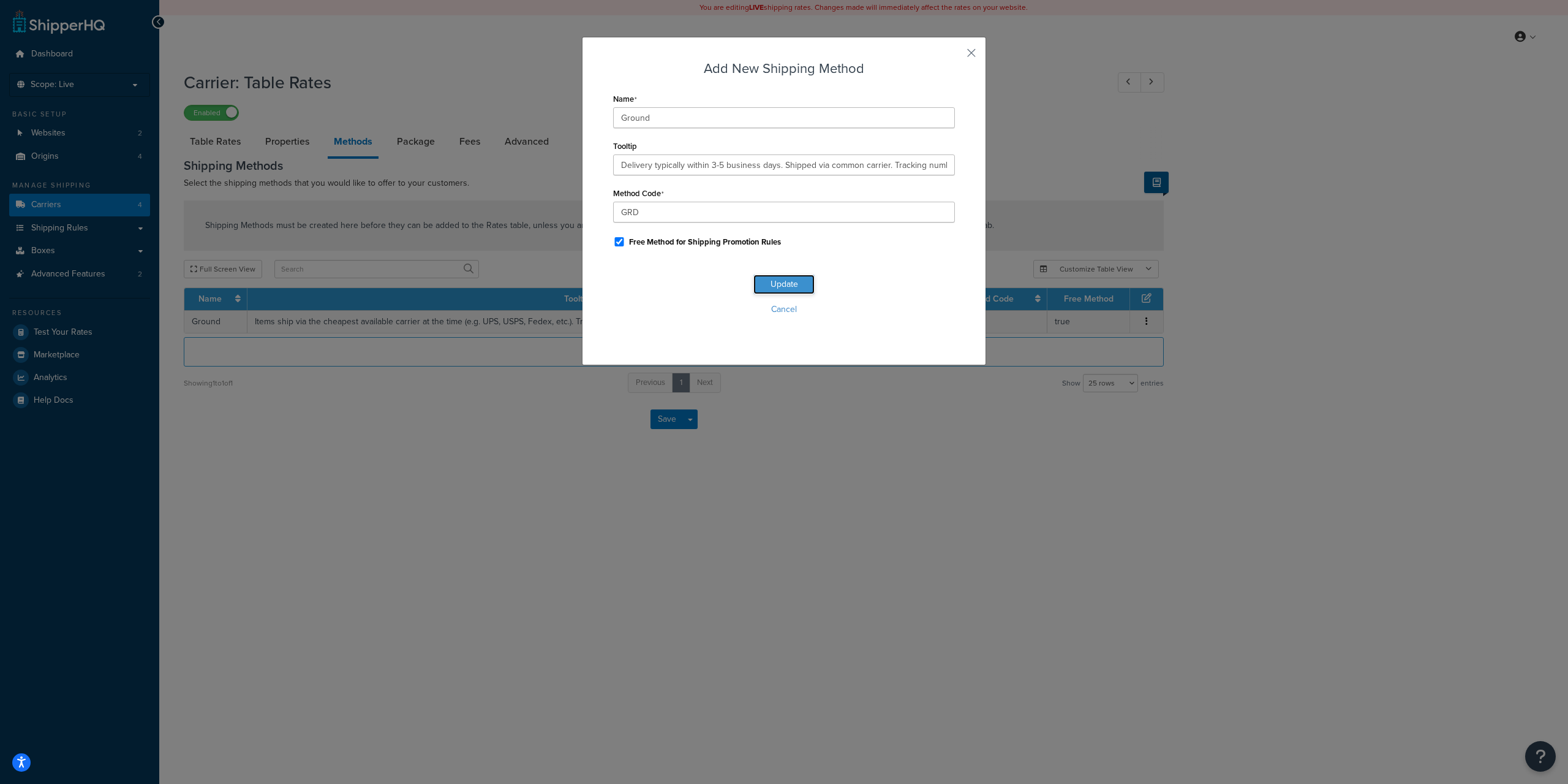
click at [792, 287] on button "Update" at bounding box center [784, 284] width 61 height 20
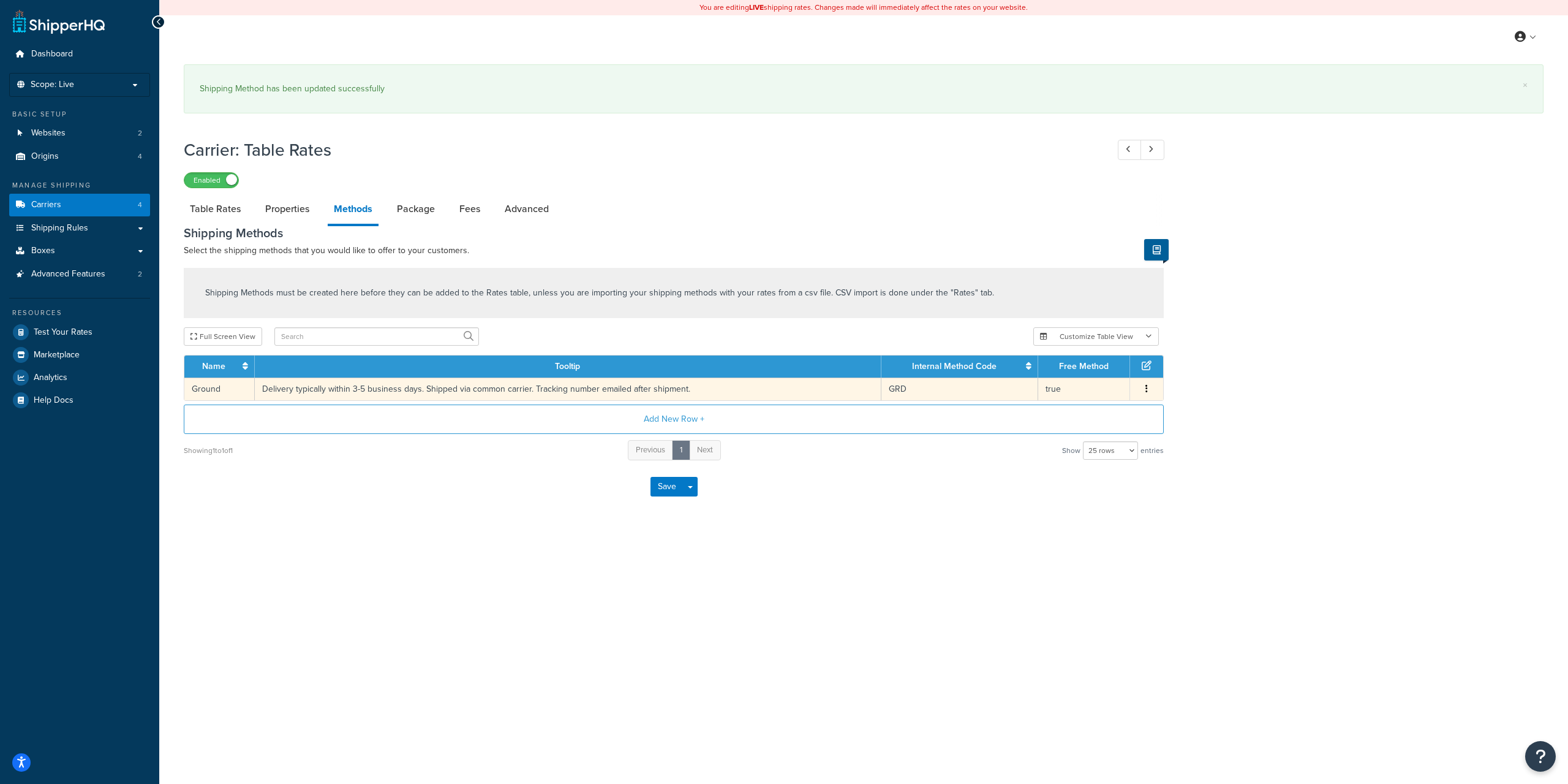
click at [366, 390] on td "Delivery typically within 3-5 business days. Shipped via common carrier. Tracki…" at bounding box center [568, 388] width 627 height 22
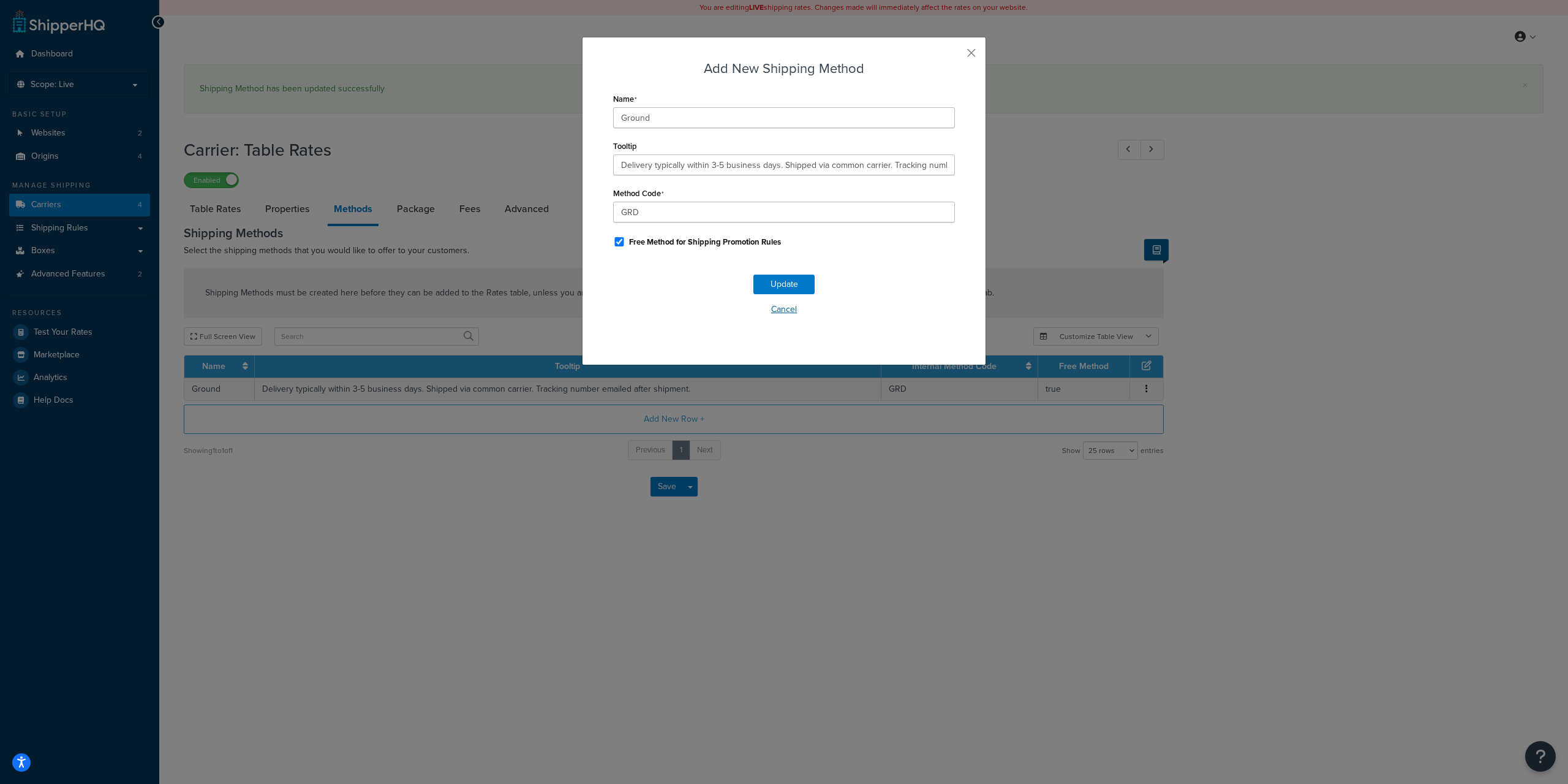
click at [787, 315] on button "Cancel" at bounding box center [784, 309] width 342 height 18
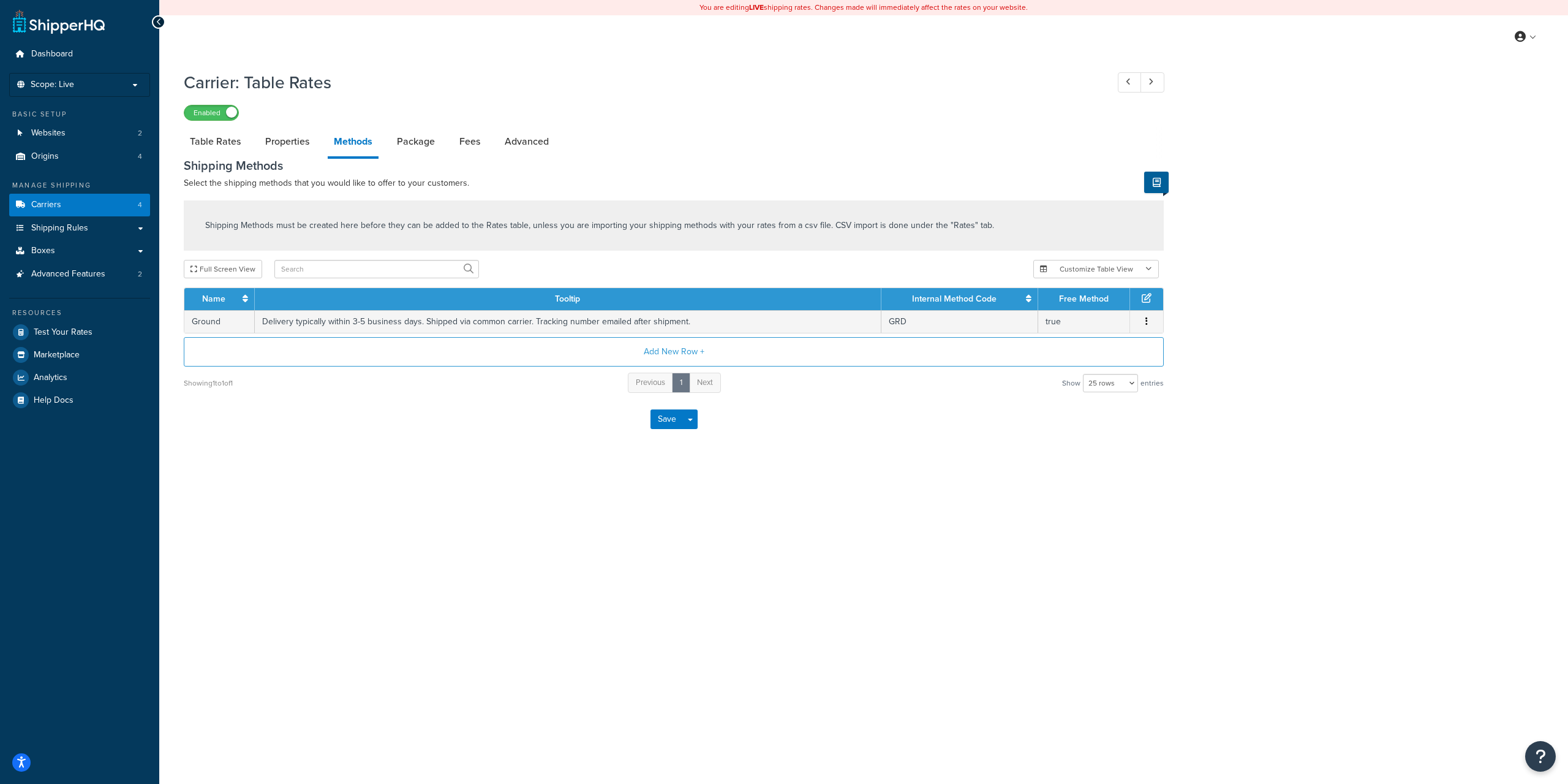
click at [550, 259] on div "Shipping Methods must be created here before they can be added to the Rates tab…" at bounding box center [673, 297] width 998 height 193
click at [282, 144] on link "Properties" at bounding box center [287, 141] width 56 height 29
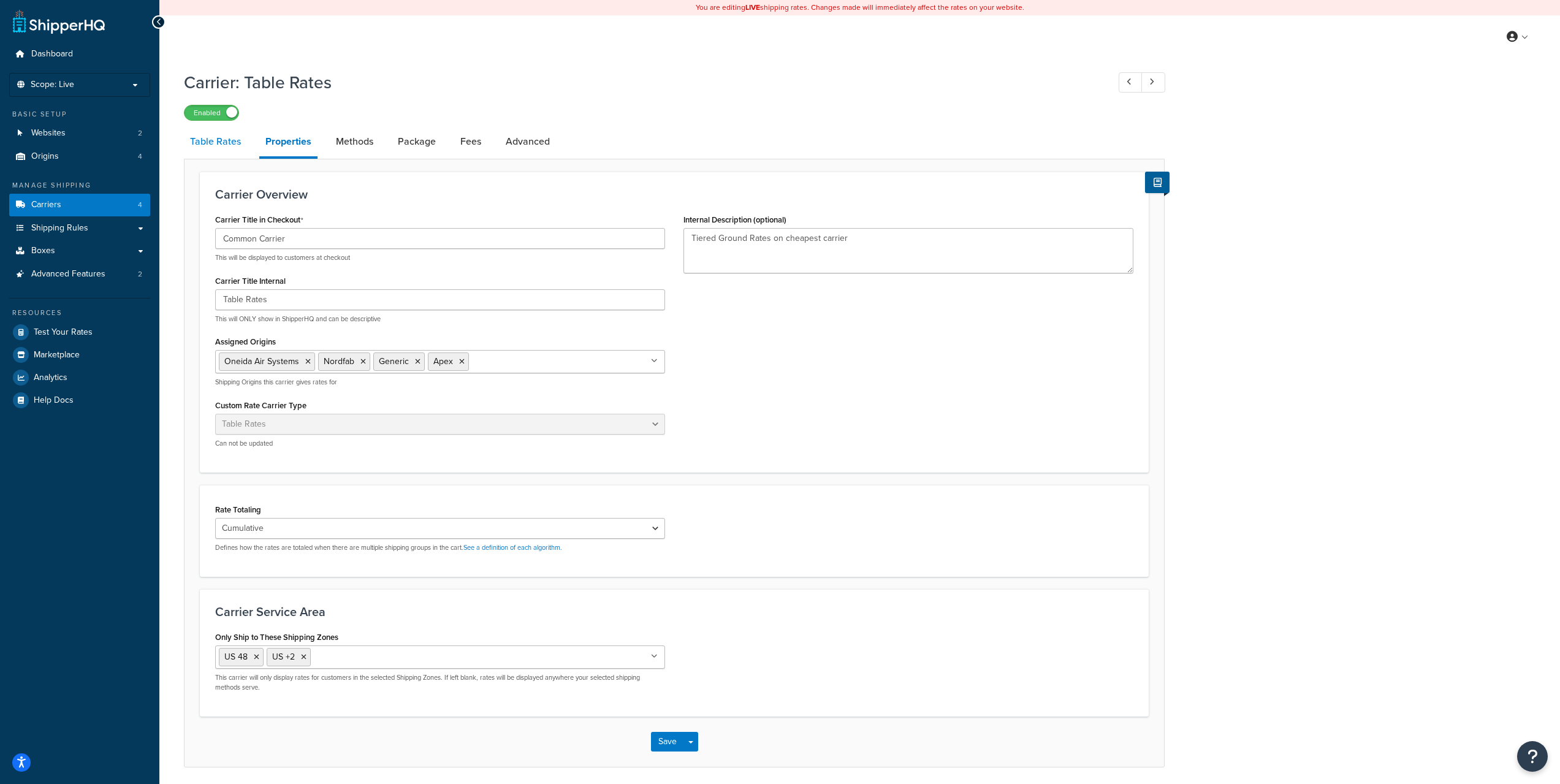
click at [225, 150] on link "Table Rates" at bounding box center [215, 141] width 63 height 29
select select "25"
